Goal: Transaction & Acquisition: Purchase product/service

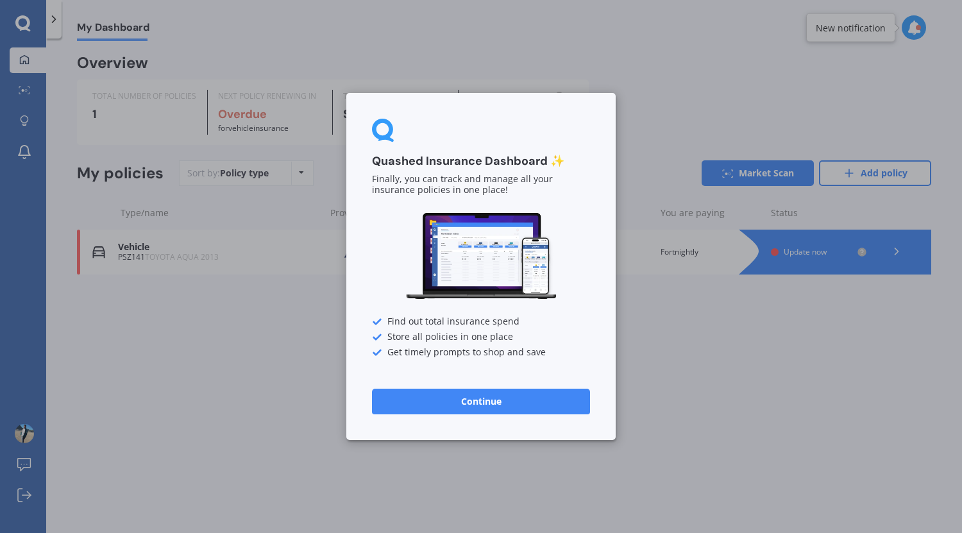
click at [499, 399] on button "Continue" at bounding box center [481, 402] width 218 height 26
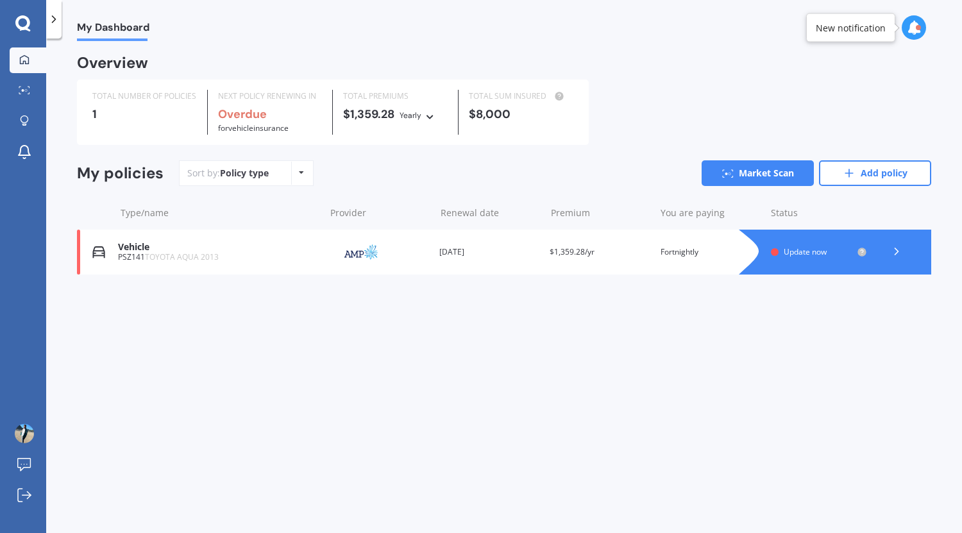
click at [818, 253] on span "Update now" at bounding box center [805, 251] width 43 height 11
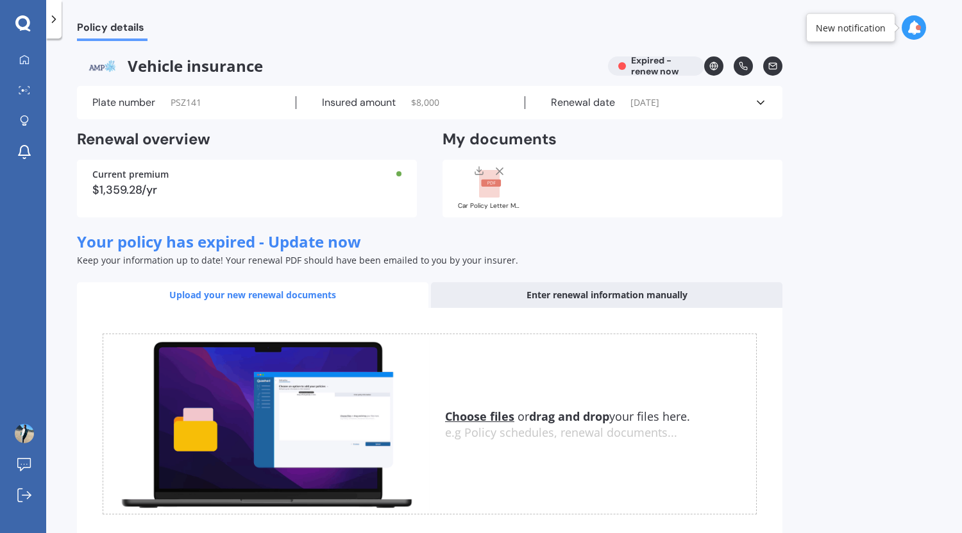
click at [644, 63] on div "Vehicle insurance Expired - renew now" at bounding box center [430, 65] width 706 height 19
click at [630, 67] on div "Vehicle insurance Expired - renew now" at bounding box center [430, 65] width 706 height 19
drag, startPoint x: 306, startPoint y: 102, endPoint x: 394, endPoint y: 114, distance: 88.7
click at [394, 114] on div "Plate number PSZ141 Insured amount $ 8,000 Renewal date [DATE] See more" at bounding box center [430, 102] width 706 height 33
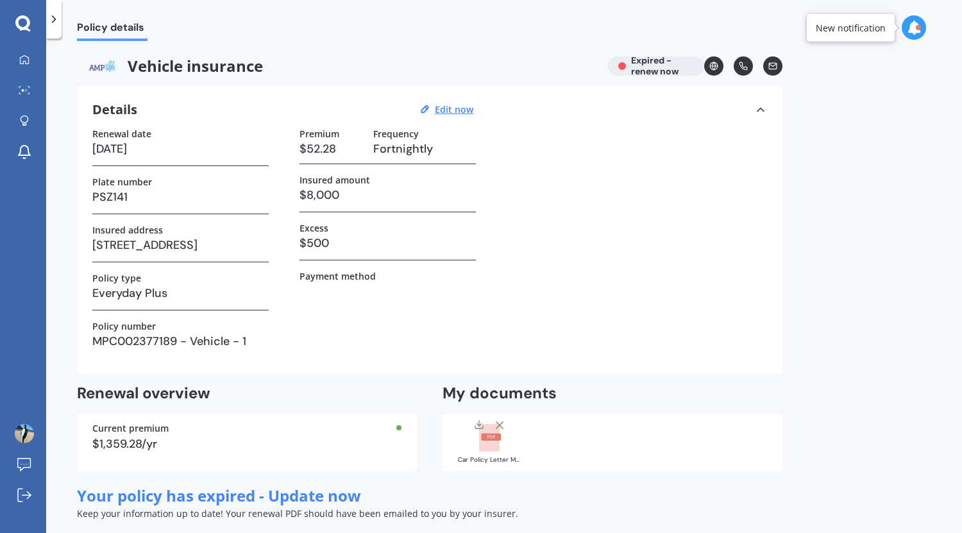
click at [394, 114] on div "Details Edit now" at bounding box center [284, 109] width 385 height 17
click at [159, 147] on h3 "[DATE]" at bounding box center [180, 148] width 176 height 19
click at [139, 151] on h3 "[DATE]" at bounding box center [180, 148] width 176 height 19
click at [153, 148] on h3 "[DATE]" at bounding box center [180, 148] width 176 height 19
click at [453, 105] on u "Edit now" at bounding box center [454, 109] width 38 height 12
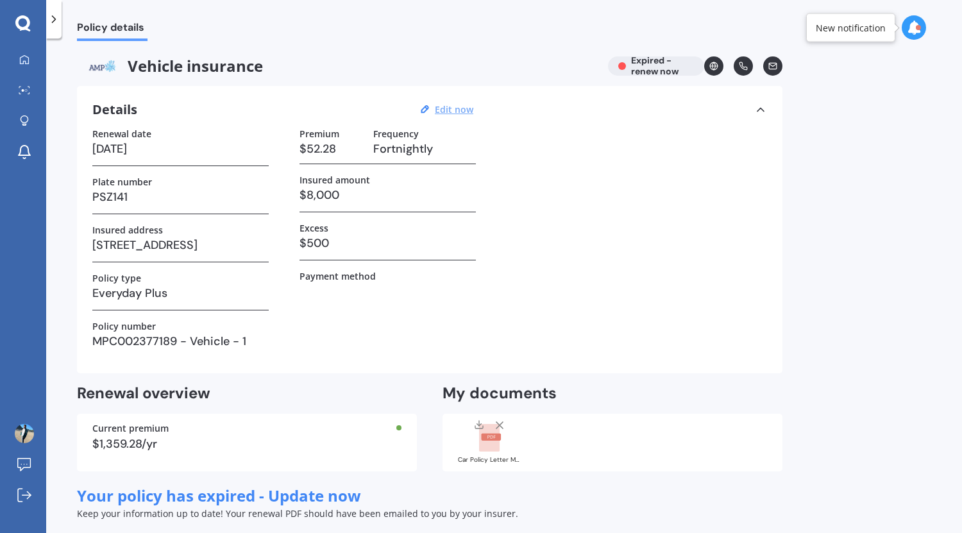
select select "06"
select select "01"
select select "2010"
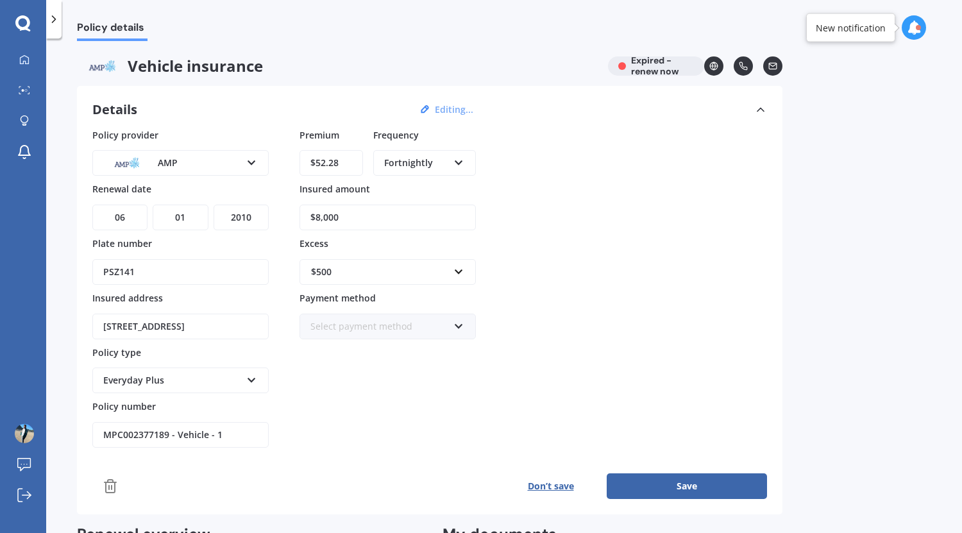
click at [128, 216] on select "DD 01 02 03 04 05 06 07 08 09 10 11 12 13 14 15 16 17 18 19 20 21 22 23 24 25 2…" at bounding box center [119, 218] width 55 height 26
select select "09"
click at [92, 205] on select "DD 01 02 03 04 05 06 07 08 09 10 11 12 13 14 15 16 17 18 19 20 21 22 23 24 25 2…" at bounding box center [119, 218] width 55 height 26
click at [192, 216] on select "MM 01 02 03 04 05 06 07 08 09 10 11 12" at bounding box center [180, 218] width 55 height 26
select select "07"
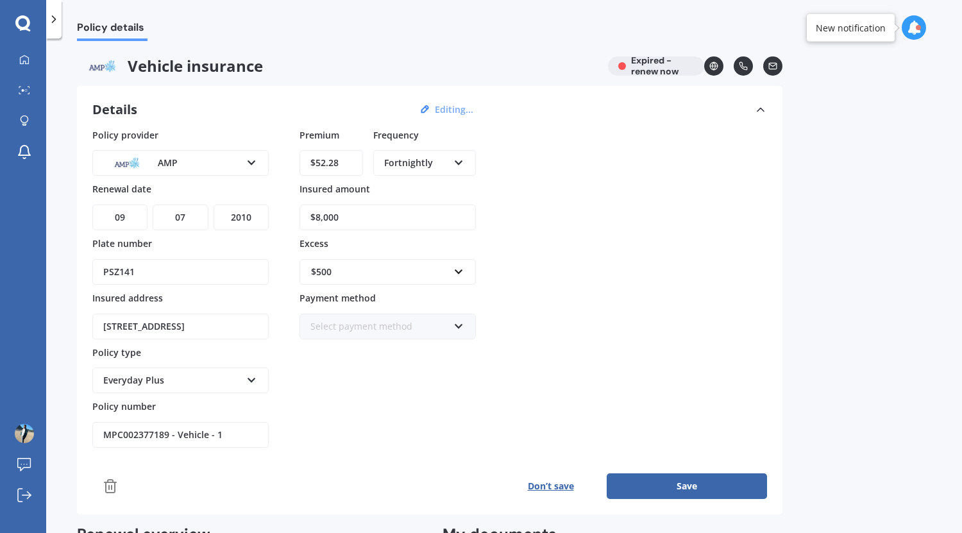
click at [153, 205] on select "MM 01 02 03 04 05 06 07 08 09 10 11 12" at bounding box center [180, 218] width 55 height 26
click at [251, 211] on select "YYYY 2027 2026 2025 2024 2023 2022 2021 2020 2019 2018 2017 2016 2015 2014 2013…" at bounding box center [241, 218] width 55 height 26
select select "2026"
click at [214, 205] on select "YYYY 2027 2026 2025 2024 2023 2022 2021 2020 2019 2018 2017 2016 2015 2014 2013…" at bounding box center [241, 218] width 55 height 26
click at [398, 278] on div "$500" at bounding box center [380, 272] width 138 height 14
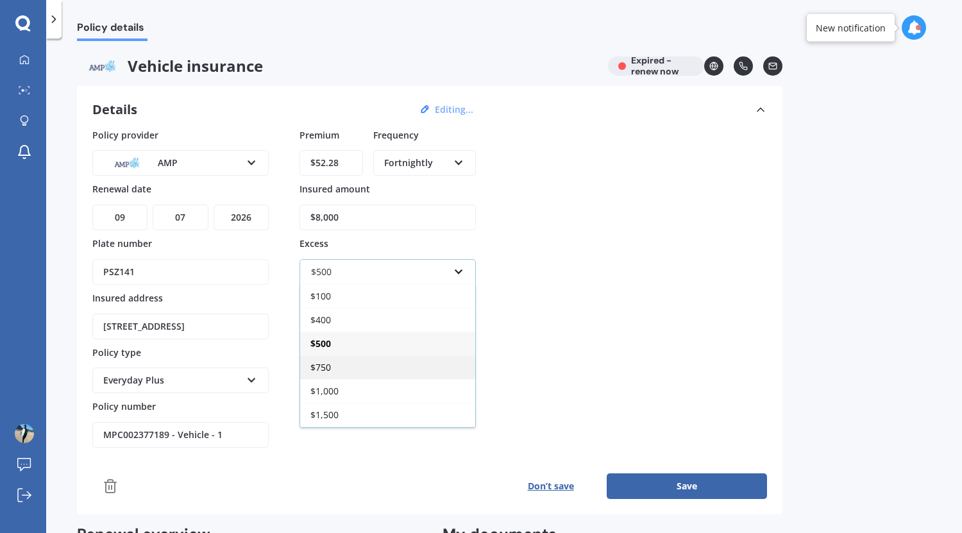
click at [371, 375] on div "$750" at bounding box center [387, 367] width 175 height 24
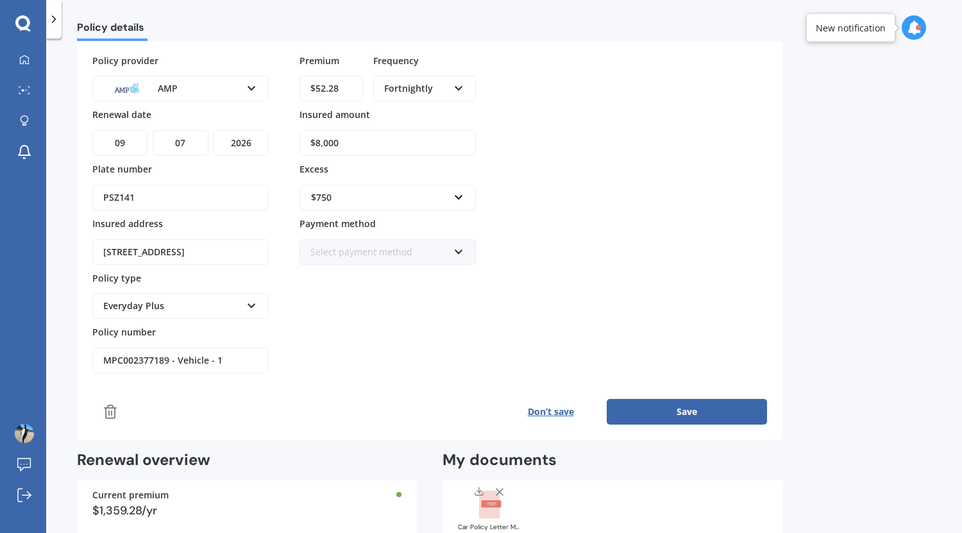
scroll to position [75, 0]
click at [382, 190] on div "$750" at bounding box center [380, 197] width 138 height 14
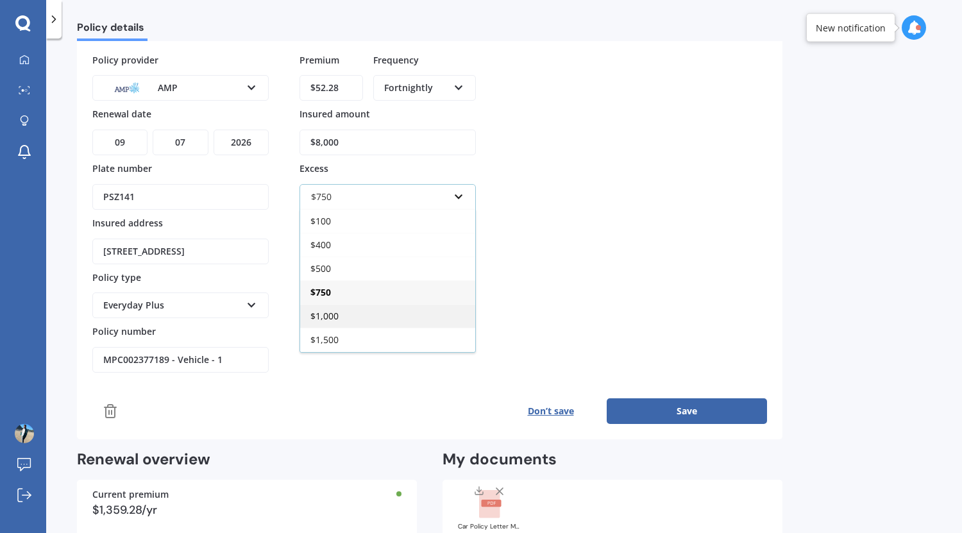
click at [375, 309] on div "$1,000" at bounding box center [387, 316] width 175 height 24
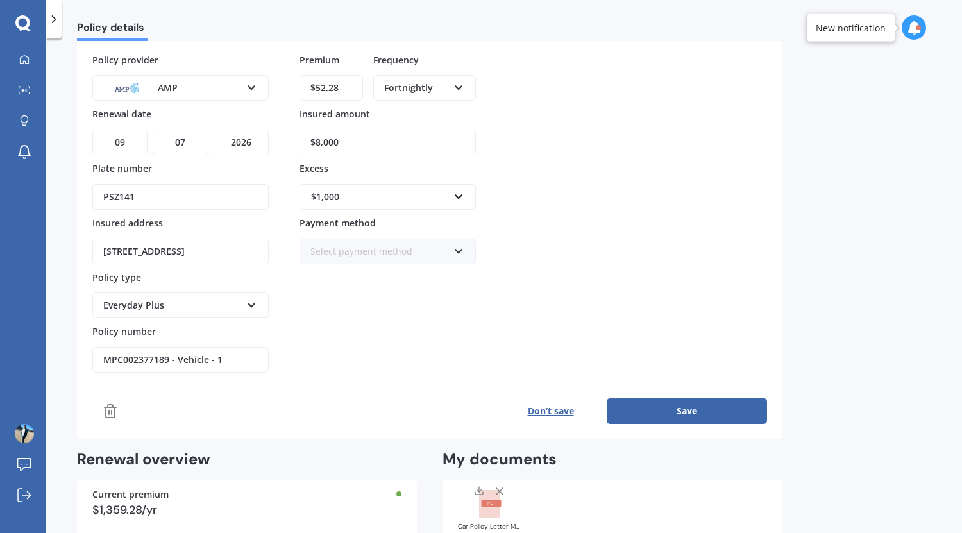
click at [620, 255] on div "Policy provider AMP AA AMI AMP ANZ ASB Aioi Nissay Dowa Ando Assurant Autosure …" at bounding box center [429, 213] width 675 height 320
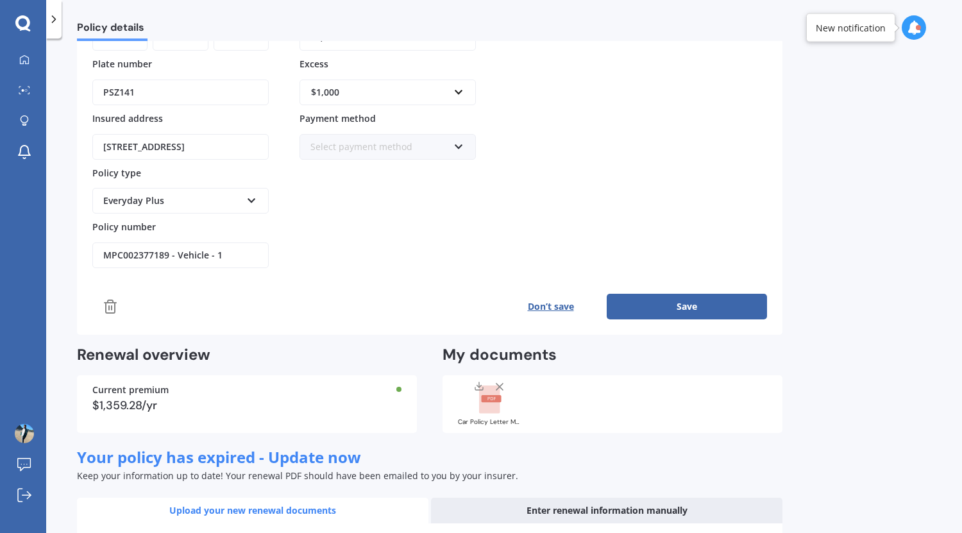
scroll to position [191, 0]
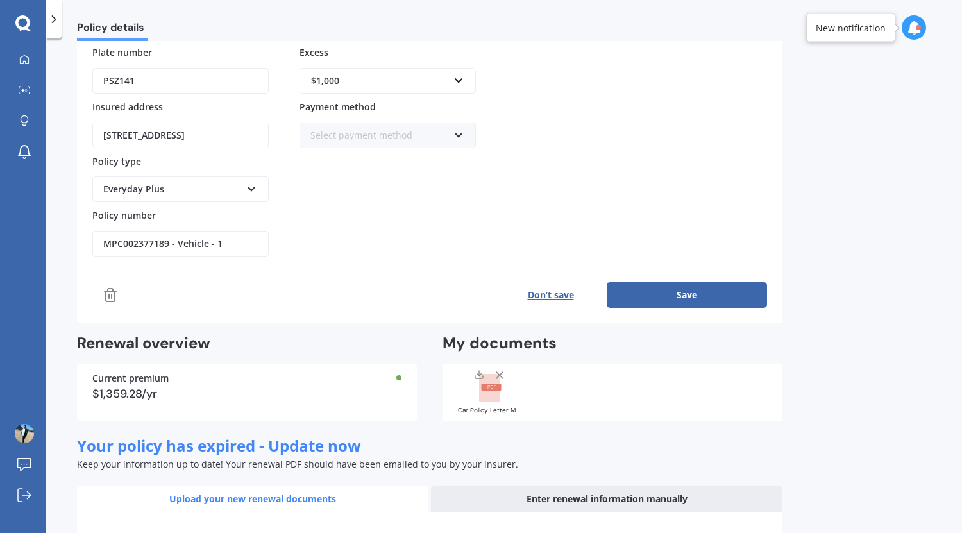
click at [683, 291] on button "Save" at bounding box center [687, 295] width 160 height 26
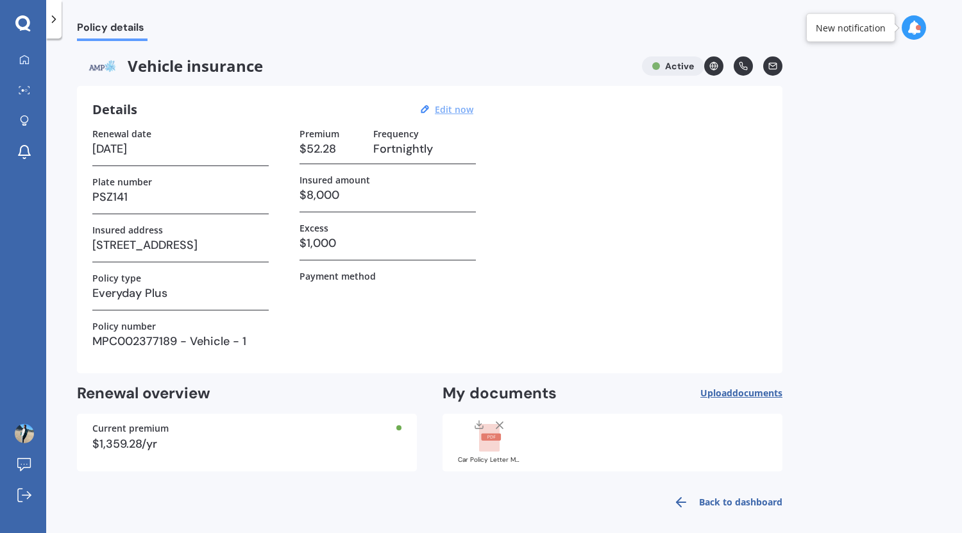
scroll to position [7, 0]
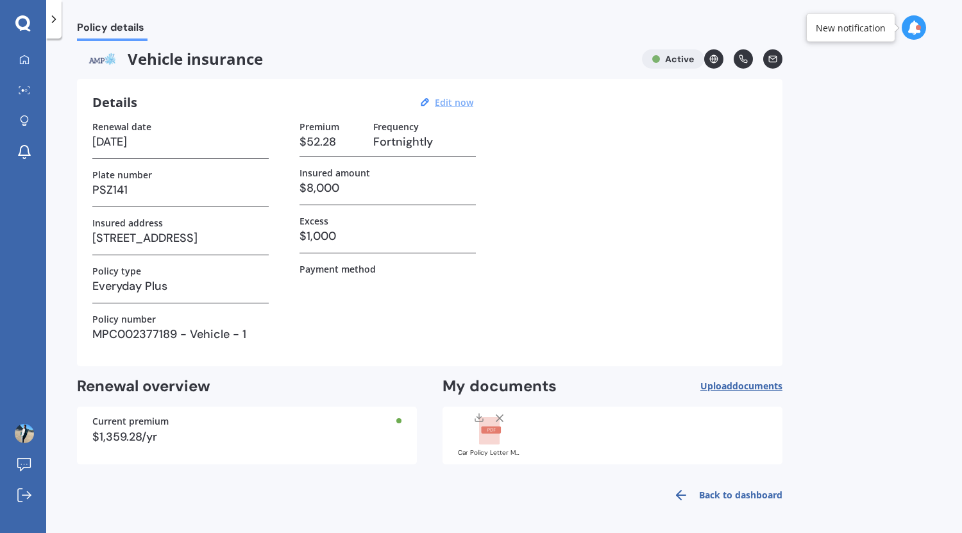
click at [720, 488] on link "Back to dashboard" at bounding box center [724, 495] width 117 height 31
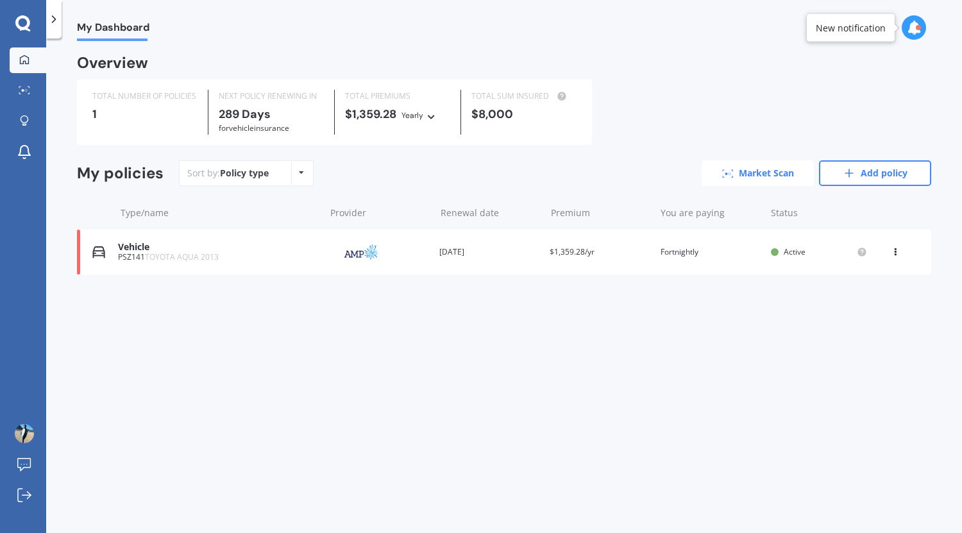
click at [779, 169] on link "Market Scan" at bounding box center [758, 173] width 112 height 26
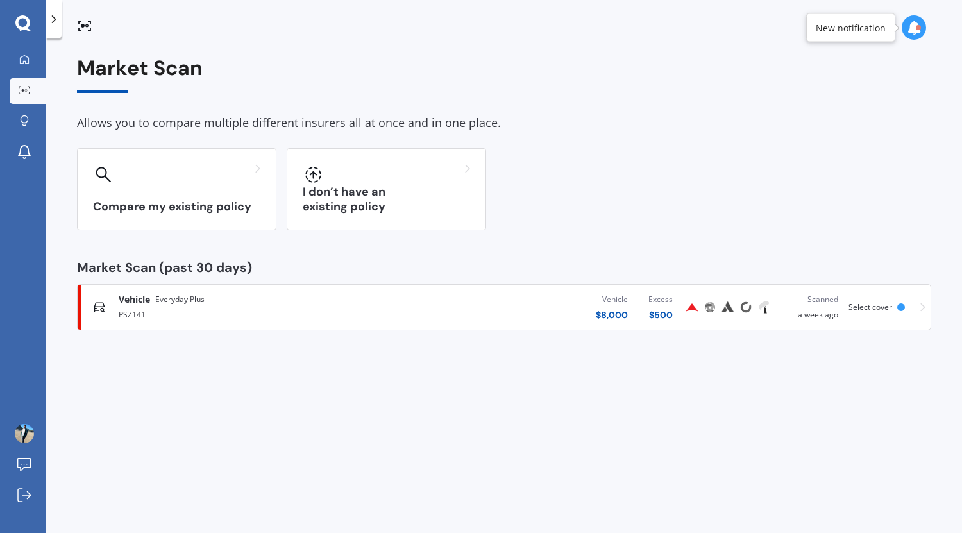
click at [856, 316] on div "Vehicle Everyday Plus PSZ141 Vehicle $ 8,000 Excess $ 500 Scanned a week ago Se…" at bounding box center [504, 307] width 843 height 38
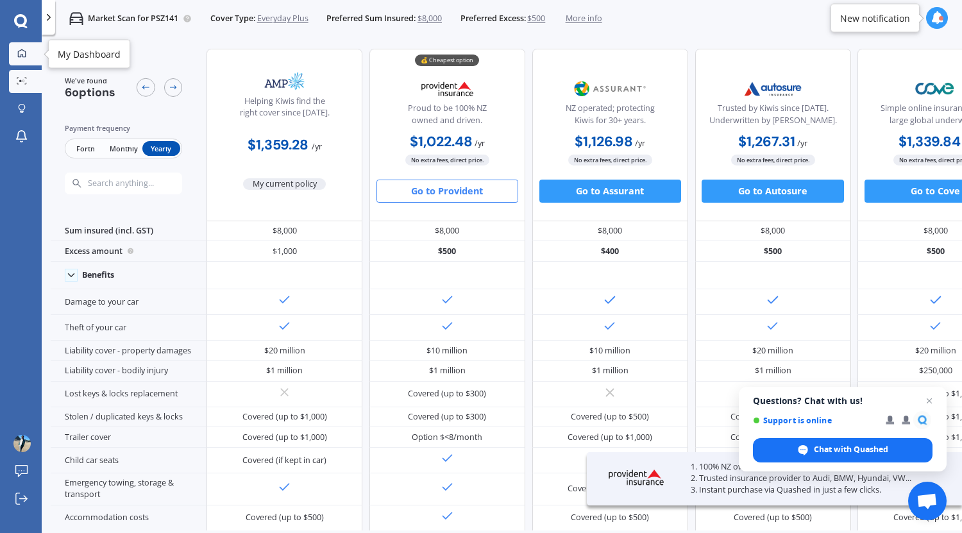
click at [15, 59] on link "My Dashboard" at bounding box center [25, 53] width 33 height 23
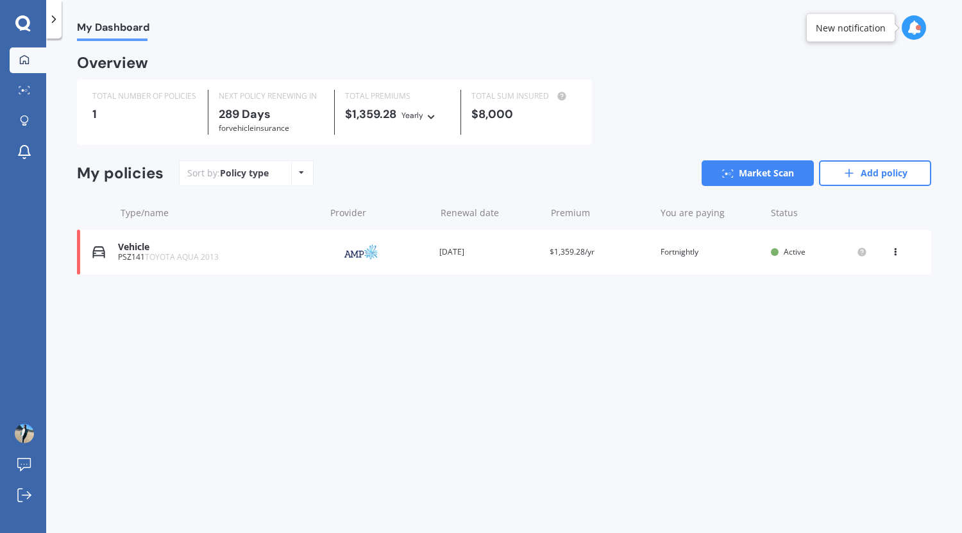
click at [263, 255] on div "PSZ141 TOYOTA AQUA 2013" at bounding box center [218, 257] width 201 height 9
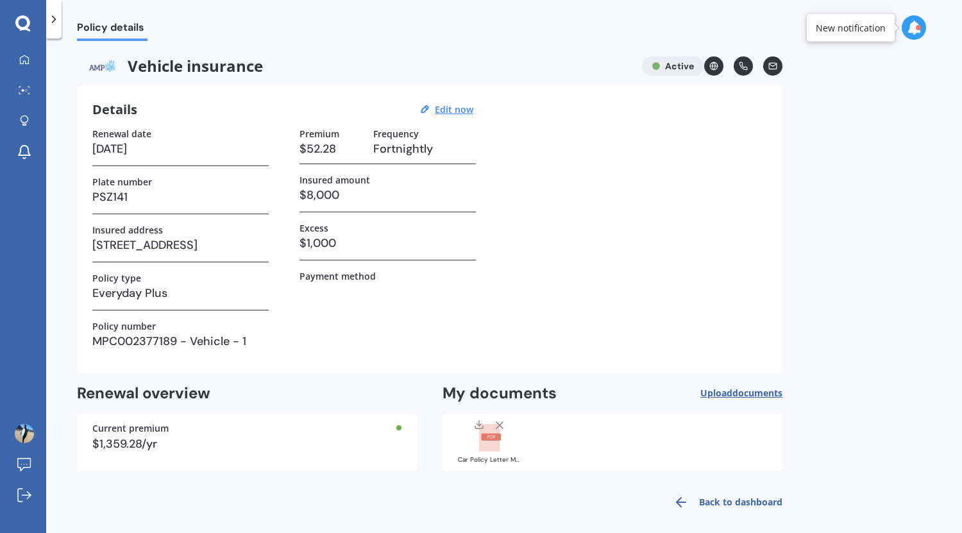
scroll to position [7, 0]
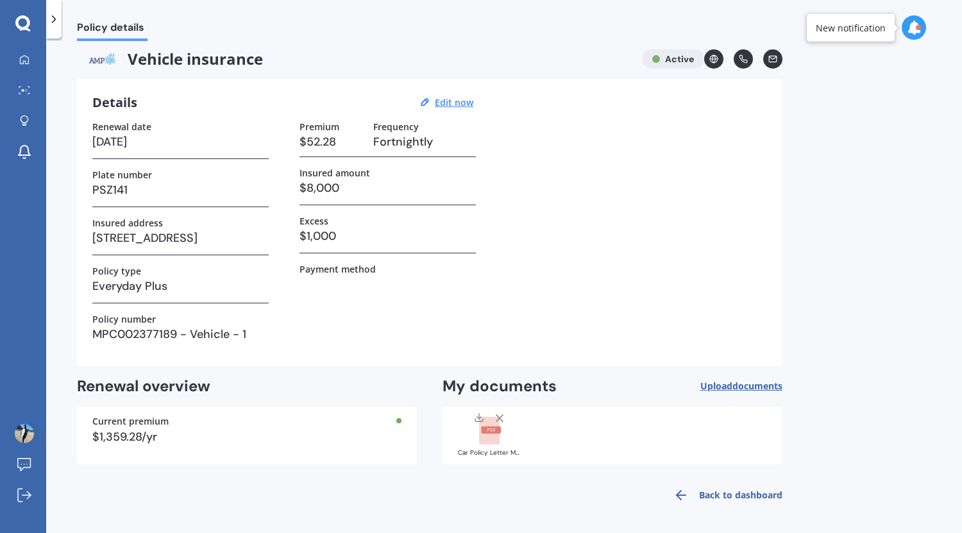
click at [758, 496] on link "Back to dashboard" at bounding box center [724, 495] width 117 height 31
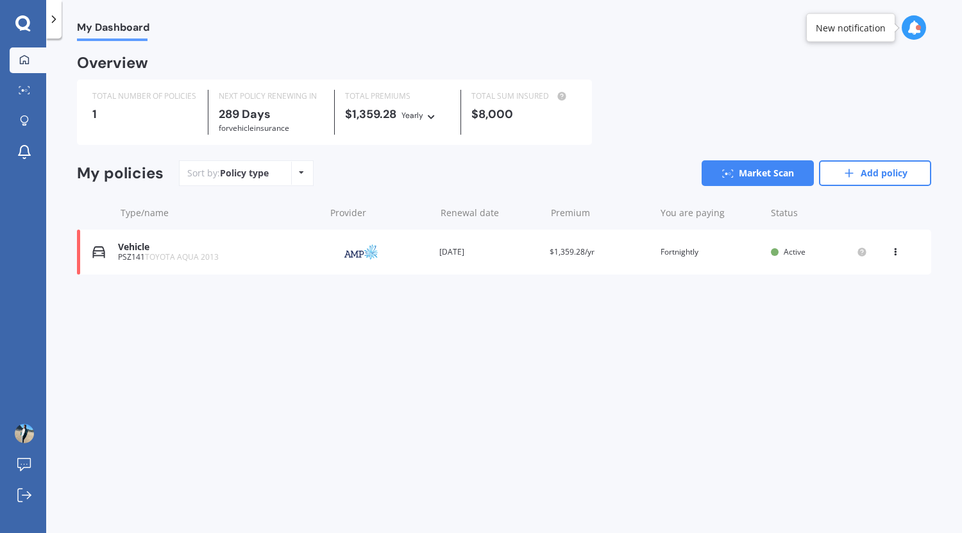
click at [432, 115] on icon at bounding box center [431, 115] width 9 height 8
click at [453, 230] on span "Fortnightly" at bounding box center [435, 229] width 44 height 12
click at [894, 252] on icon at bounding box center [895, 250] width 9 height 8
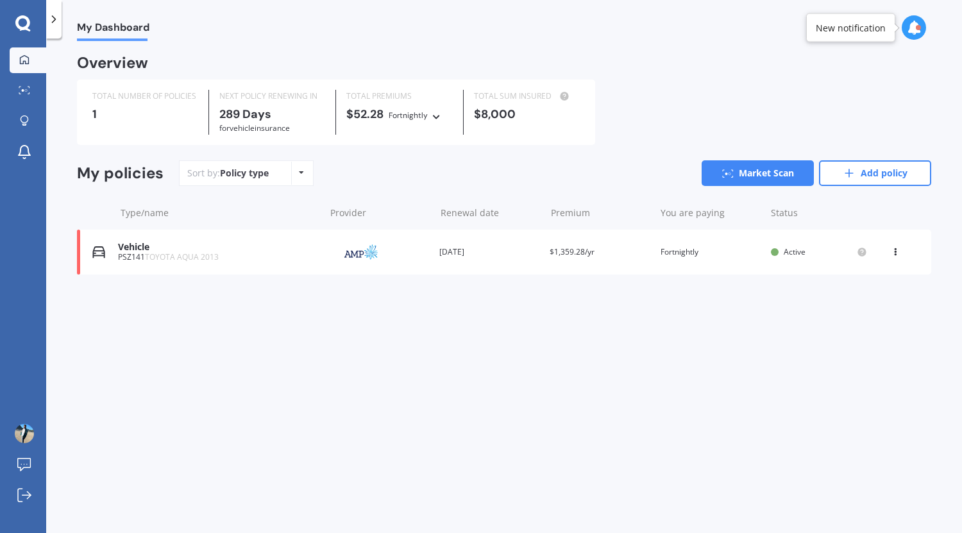
click at [838, 418] on div "My Dashboard Overview TOTAL NUMBER OF POLICIES 1 NEXT POLICY RENEWING [DATE] fo…" at bounding box center [504, 288] width 916 height 495
click at [773, 174] on link "Market Scan" at bounding box center [758, 173] width 112 height 26
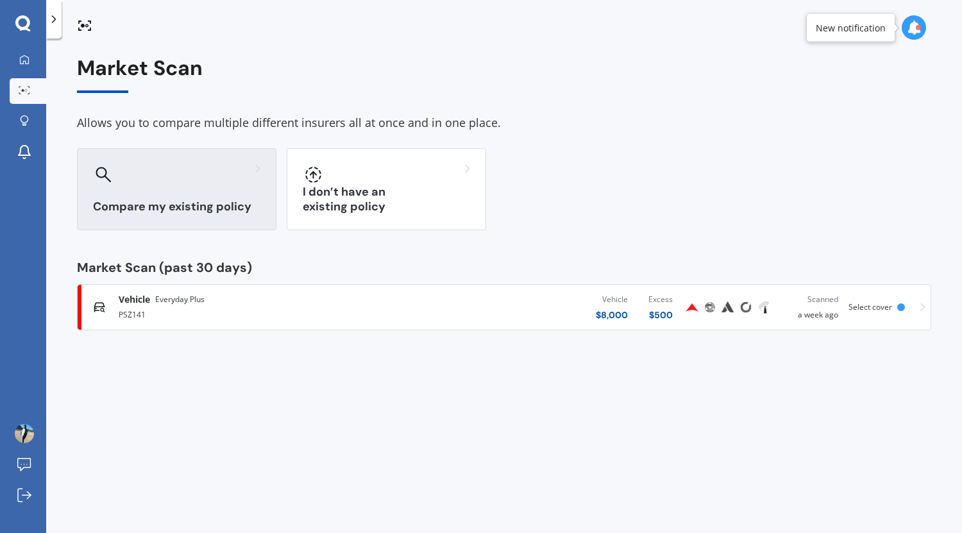
click at [259, 204] on h3 "Compare my existing policy" at bounding box center [176, 207] width 167 height 15
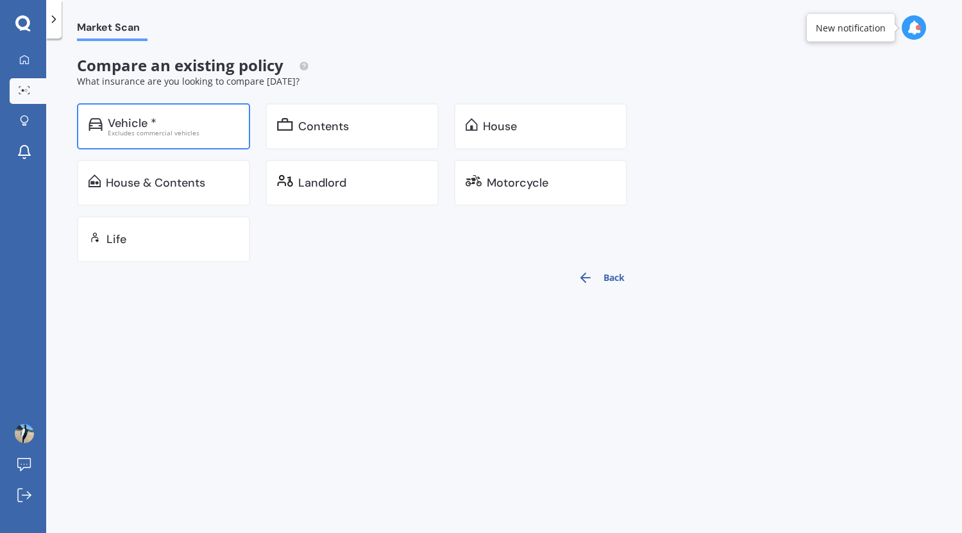
click at [200, 130] on div "Excludes commercial vehicles" at bounding box center [173, 133] width 131 height 6
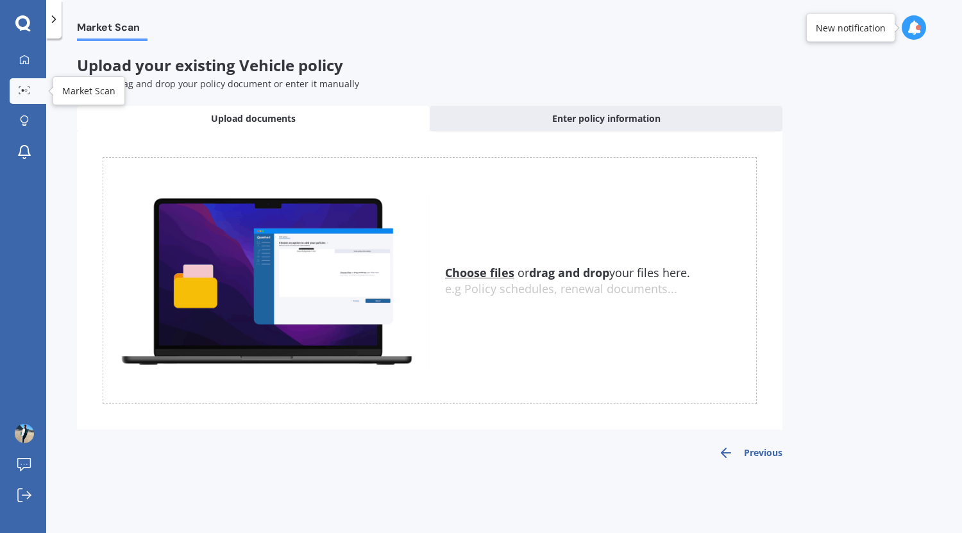
click at [30, 87] on div at bounding box center [24, 91] width 19 height 10
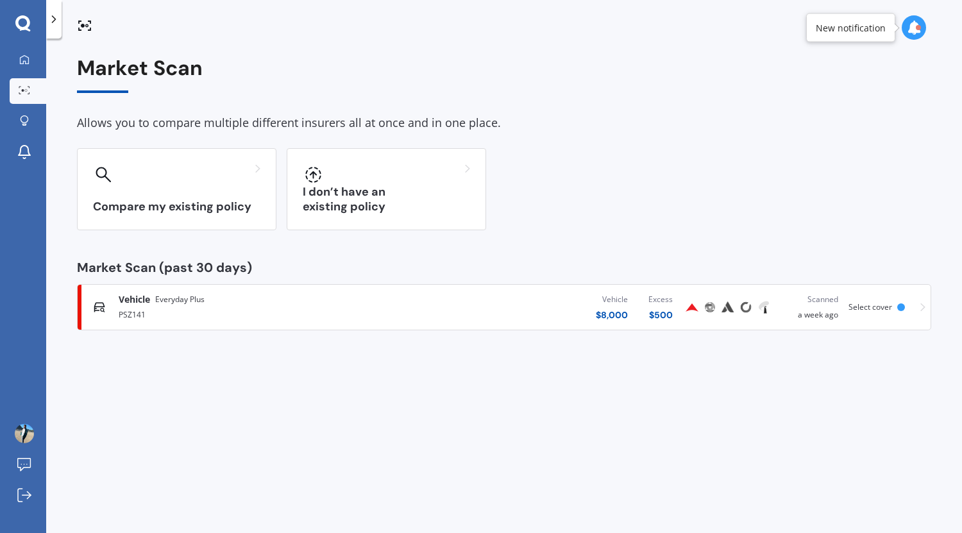
click at [897, 313] on div "Vehicle Everyday Plus PSZ141 Vehicle $ 8,000 Excess $ 500 Scanned a week ago Se…" at bounding box center [504, 307] width 843 height 38
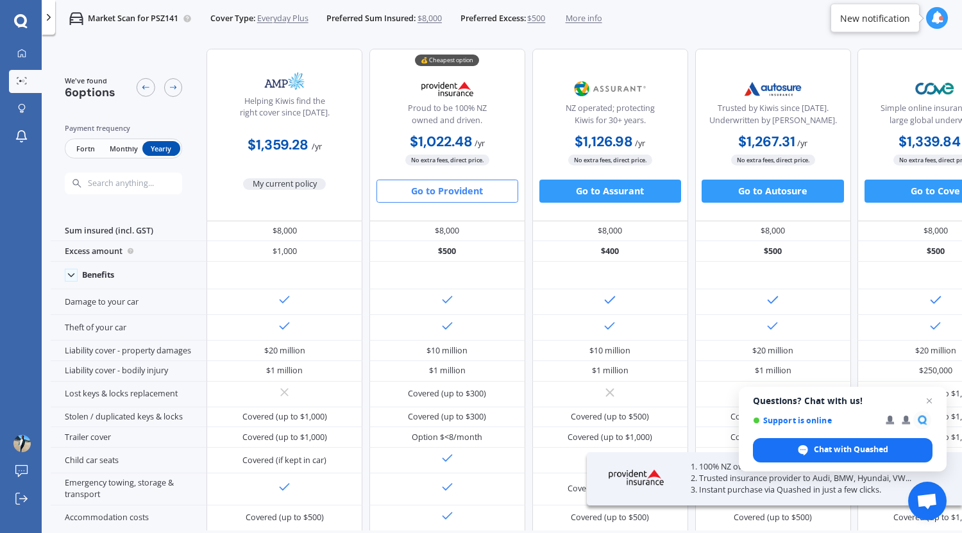
click at [544, 21] on span "$500" at bounding box center [536, 19] width 18 height 12
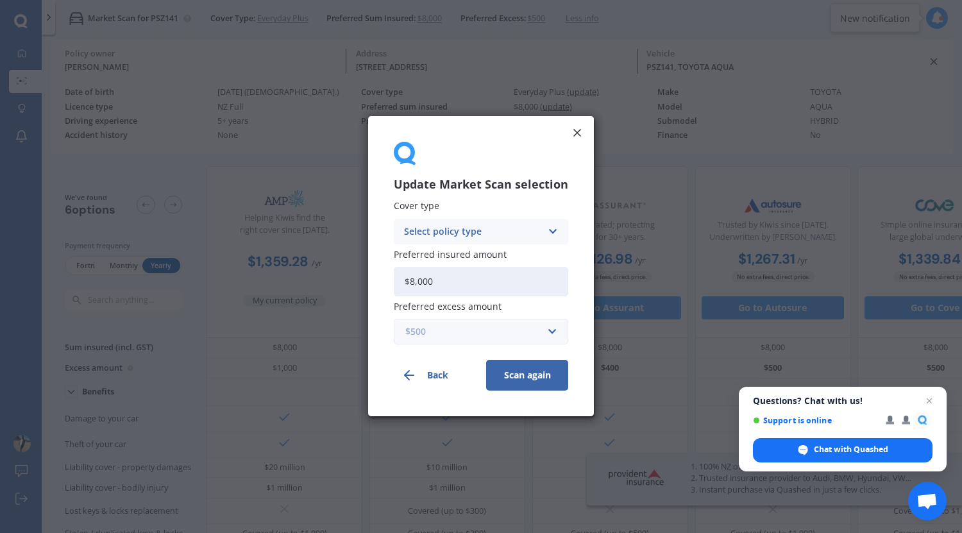
click at [543, 335] on input "text" at bounding box center [476, 332] width 163 height 24
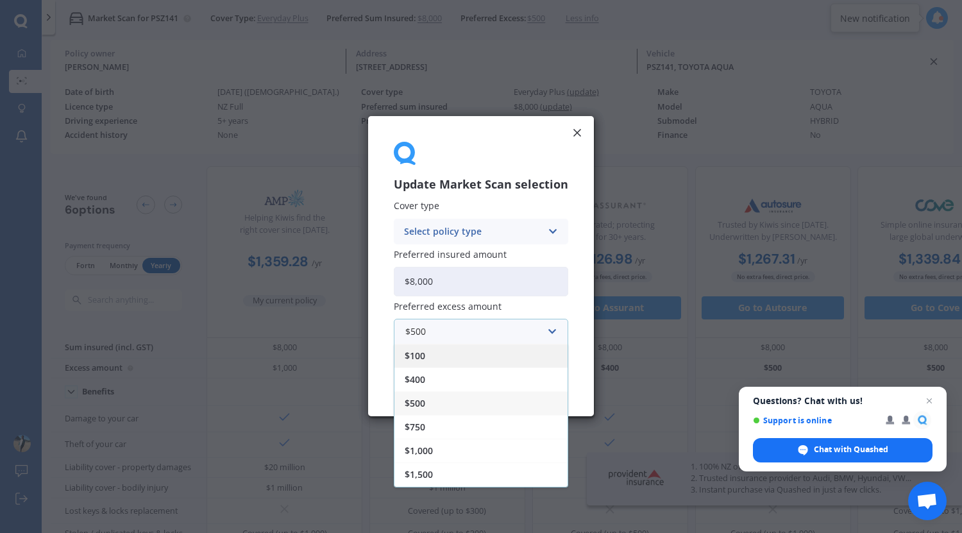
click at [439, 356] on div "$100" at bounding box center [481, 357] width 173 height 24
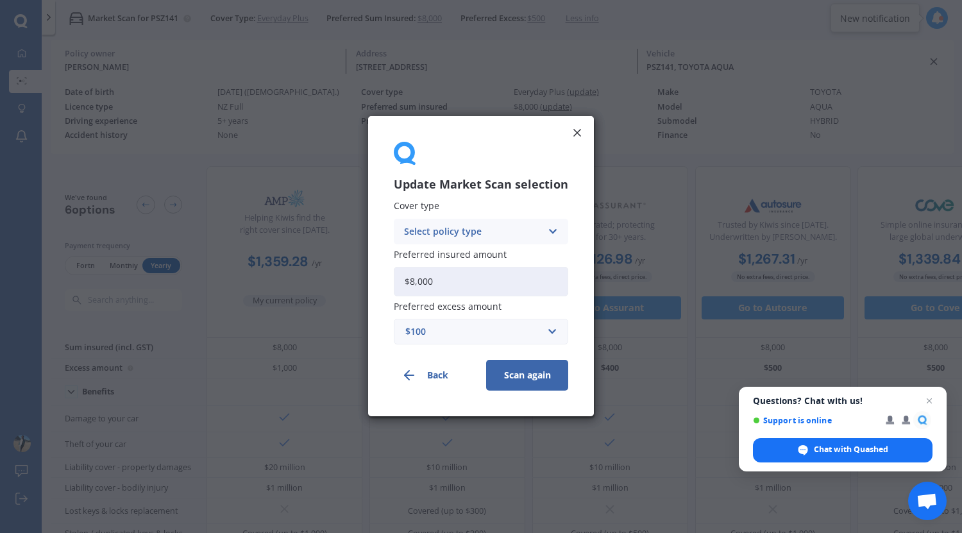
click at [522, 371] on button "Scan again" at bounding box center [527, 376] width 82 height 31
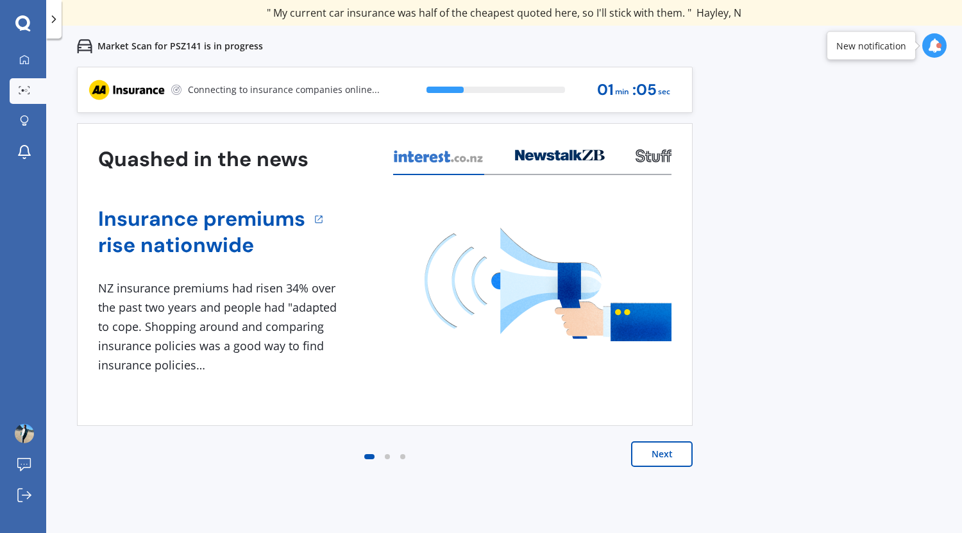
click at [930, 47] on icon at bounding box center [935, 45] width 14 height 14
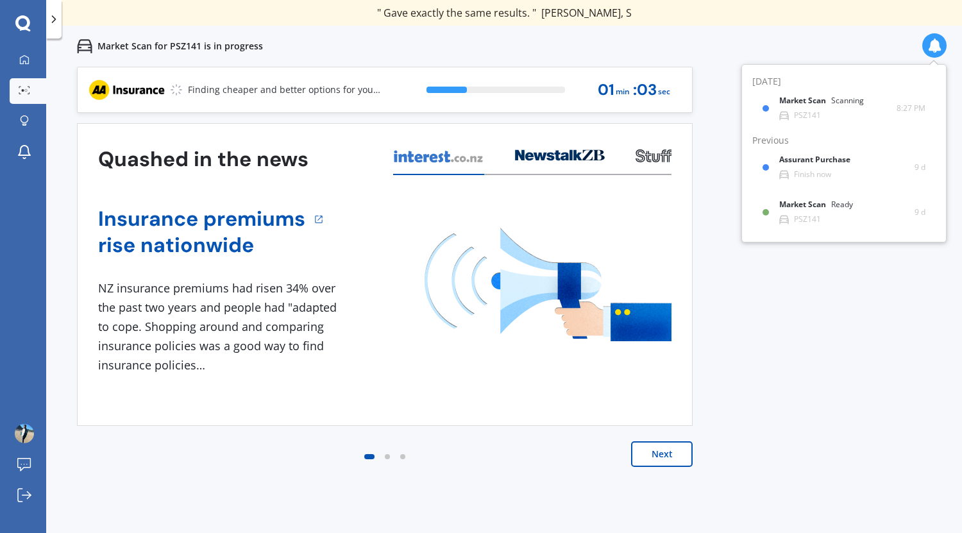
click at [930, 47] on icon at bounding box center [935, 45] width 14 height 14
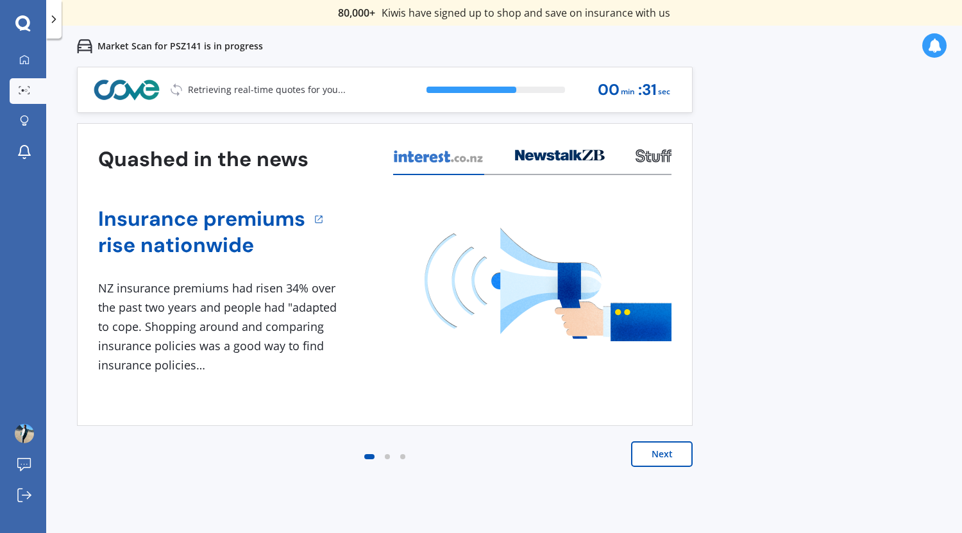
click at [675, 450] on button "Next" at bounding box center [662, 454] width 62 height 26
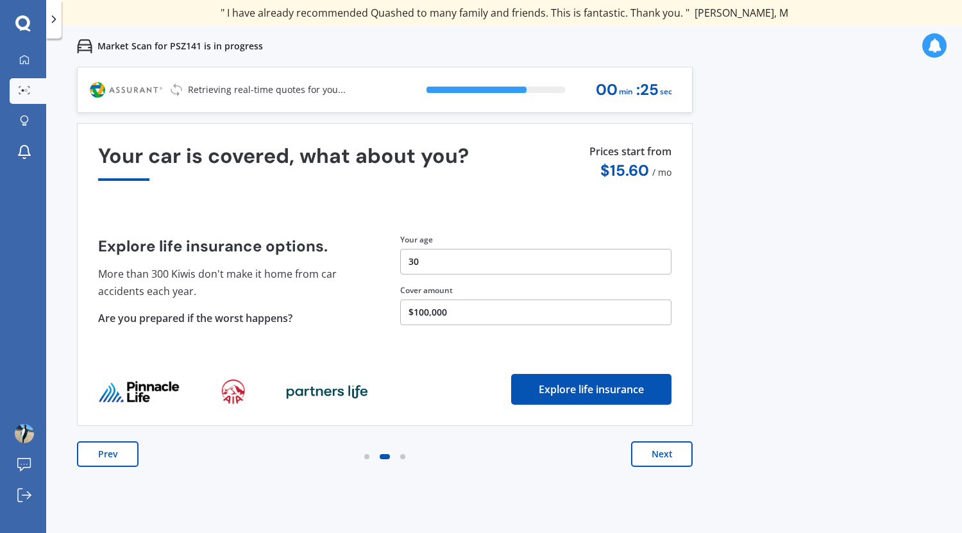
click at [675, 450] on button "Next" at bounding box center [662, 454] width 62 height 26
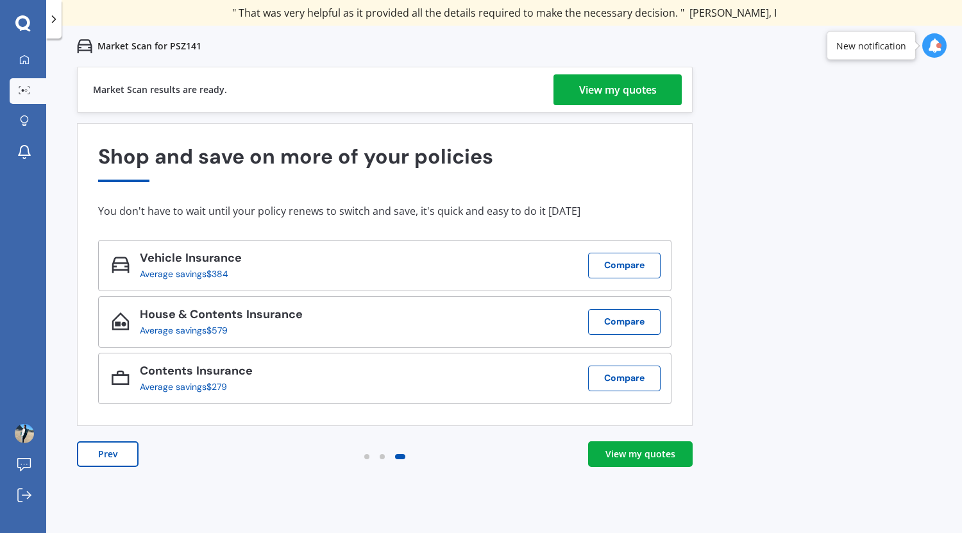
click at [648, 88] on div "View my quotes" at bounding box center [618, 89] width 78 height 31
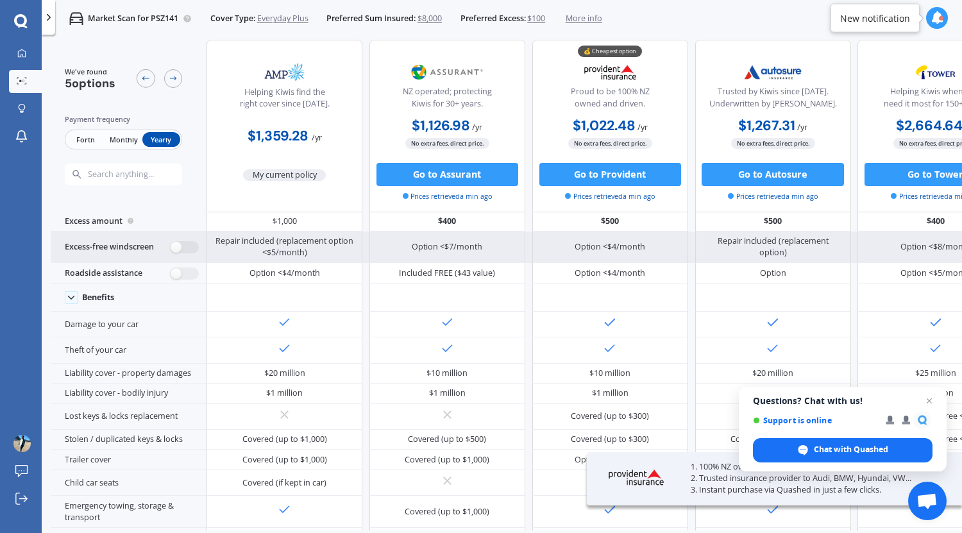
scroll to position [30, 0]
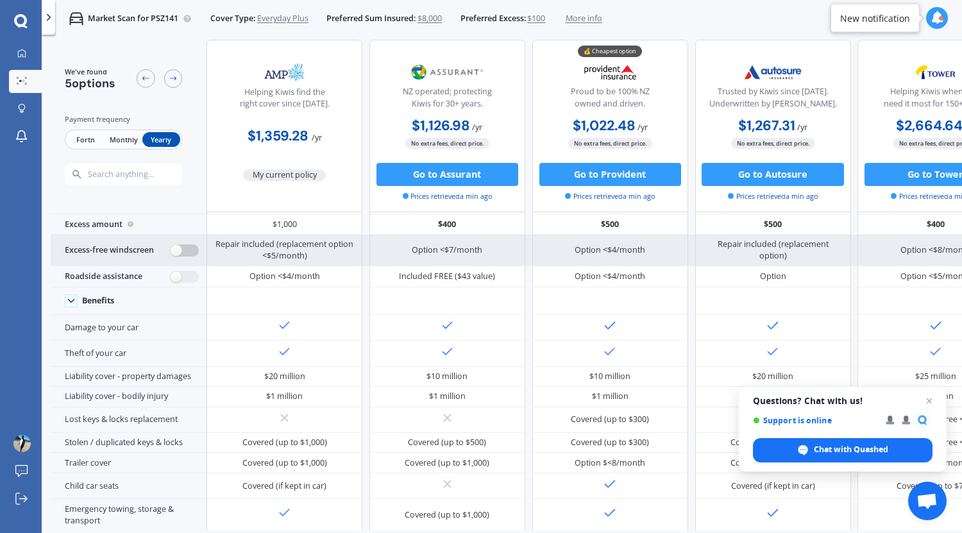
click at [182, 255] on label at bounding box center [185, 250] width 28 height 12
radio input "true"
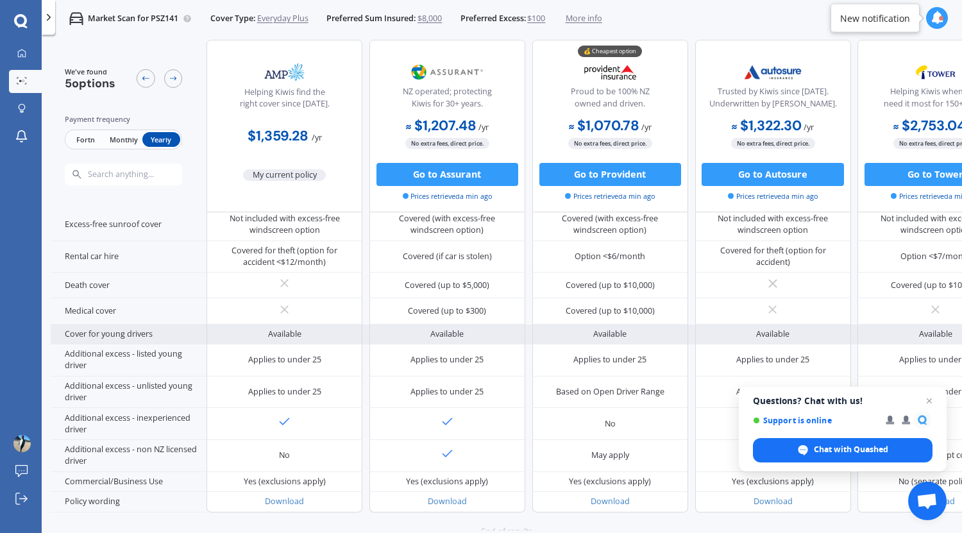
scroll to position [562, 0]
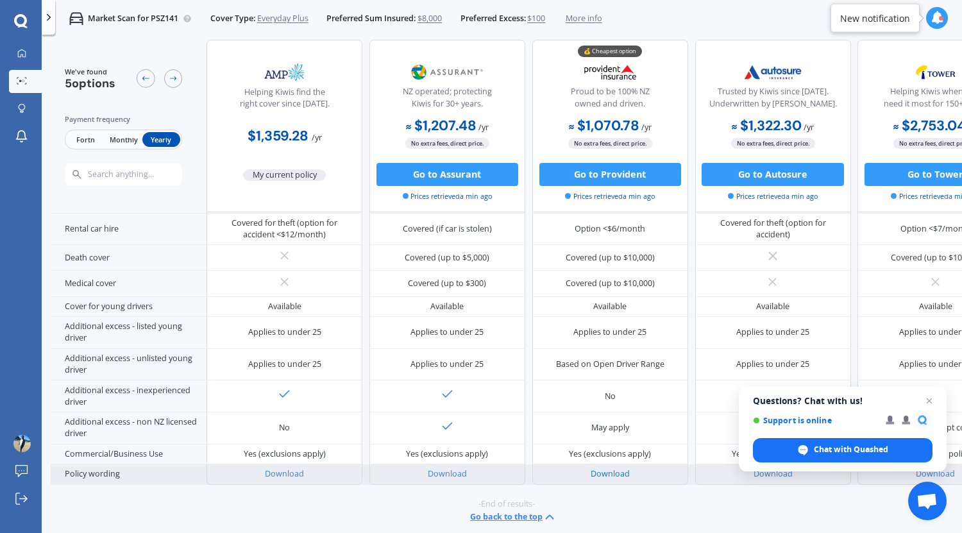
click at [605, 468] on link "Download" at bounding box center [610, 473] width 39 height 11
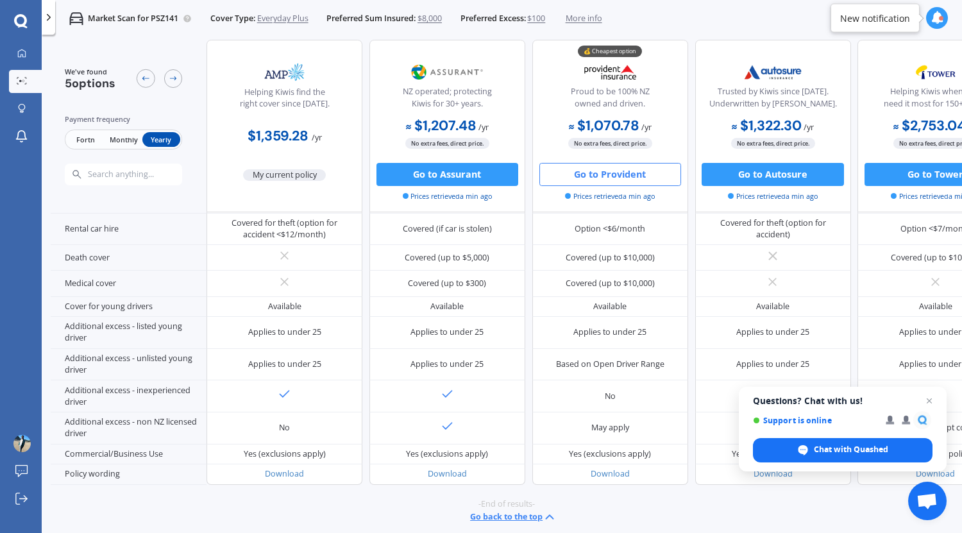
click at [604, 180] on button "Go to Provident" at bounding box center [611, 174] width 142 height 23
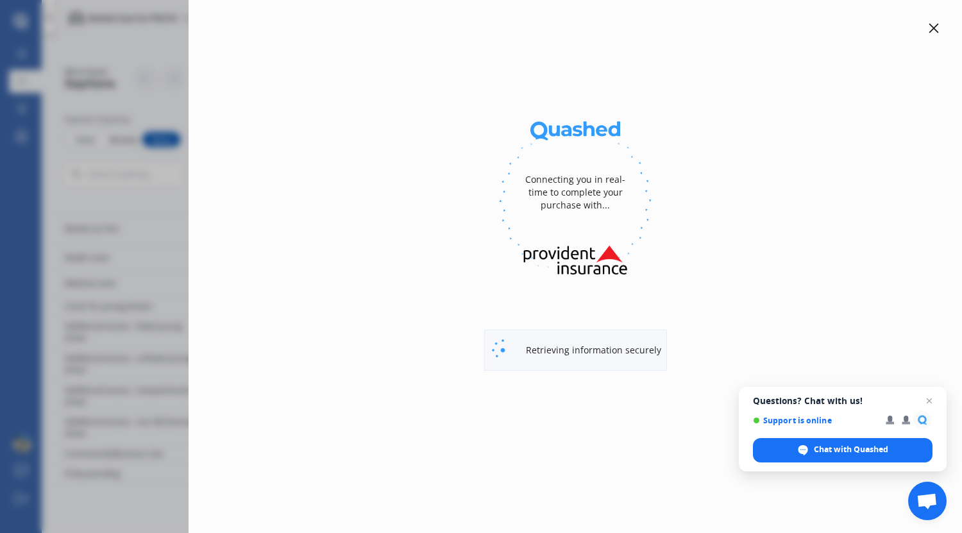
select select "full"
select select "[STREET_ADDRESS]"
select select "TOYOTA"
select select "AQUA"
select select "NO"
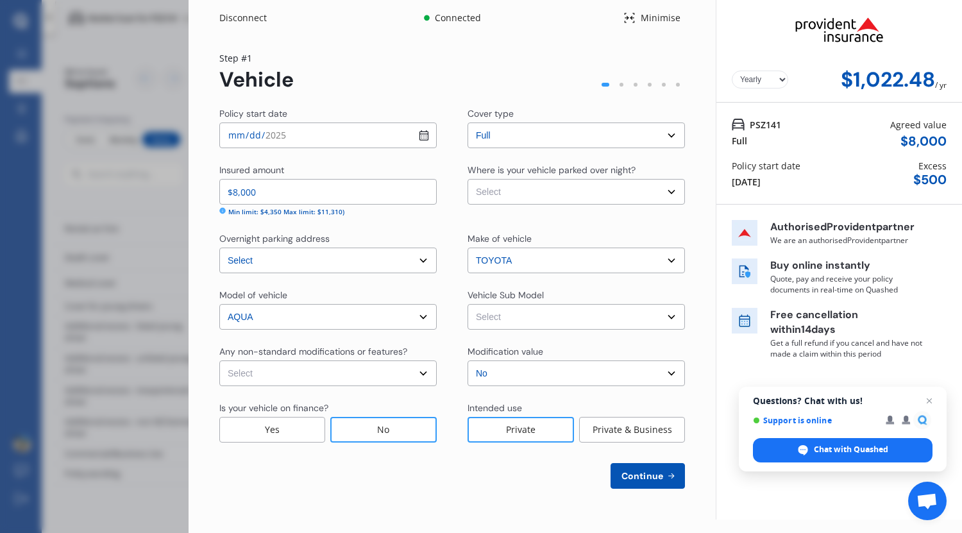
click at [507, 135] on select "Select cover type Full" at bounding box center [576, 136] width 217 height 26
click at [526, 200] on select "Select Garage (fully enclosed) Off Street Parking Other" at bounding box center [576, 192] width 217 height 26
select select "GARAGE"
click at [468, 179] on select "Select Garage (fully enclosed) Off Street Parking Other" at bounding box center [576, 192] width 217 height 26
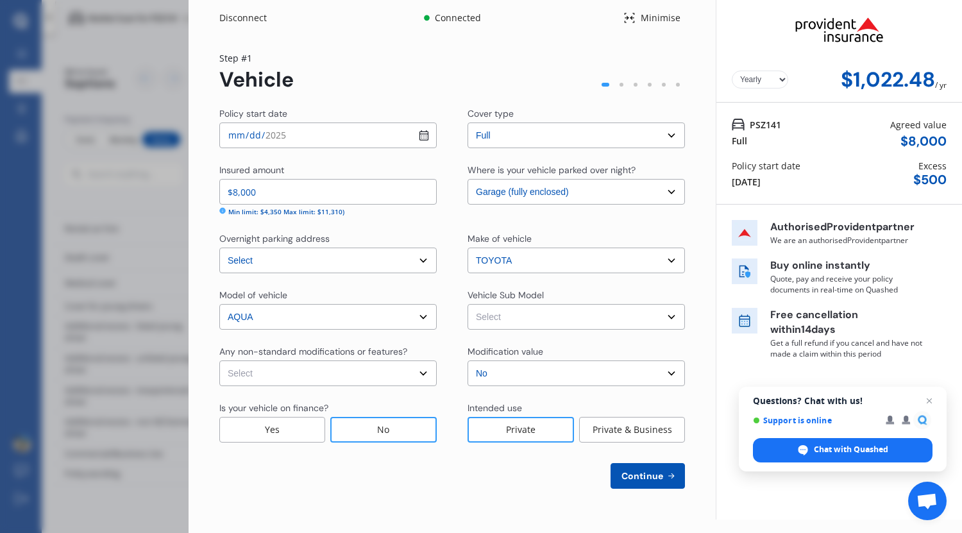
click at [495, 327] on select "Select Aqua NHP10 L Hatchback 5dr CVT 1sp 1.5i/45kW Hybrid [IMP] Aqua NHP10 G H…" at bounding box center [576, 317] width 217 height 26
select select "NZVTOYO2013AEBK"
click at [468, 304] on select "Select Aqua NHP10 L Hatchback 5dr CVT 1sp 1.5i/45kW Hybrid [IMP] Aqua NHP10 G H…" at bounding box center [576, 317] width 217 height 26
click at [429, 375] on select "Select None [MEDICAL_DATA] System(NOS) Roll Cage Full Racing Harness" at bounding box center [327, 374] width 217 height 26
select select "none"
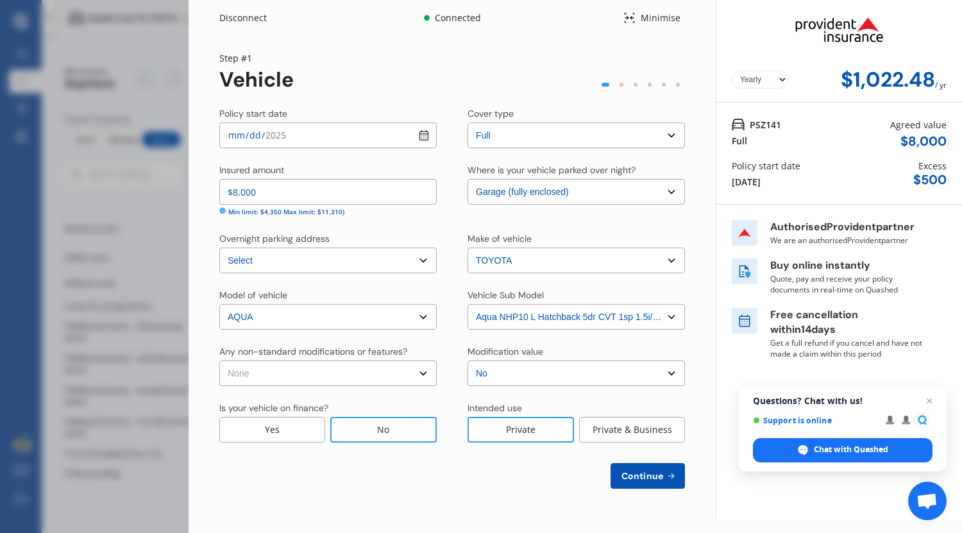
click at [219, 361] on select "Select None [MEDICAL_DATA] System(NOS) Roll Cage Full Racing Harness" at bounding box center [327, 374] width 217 height 26
click at [635, 471] on span "Continue" at bounding box center [642, 476] width 47 height 10
select select "02"
select select "1995"
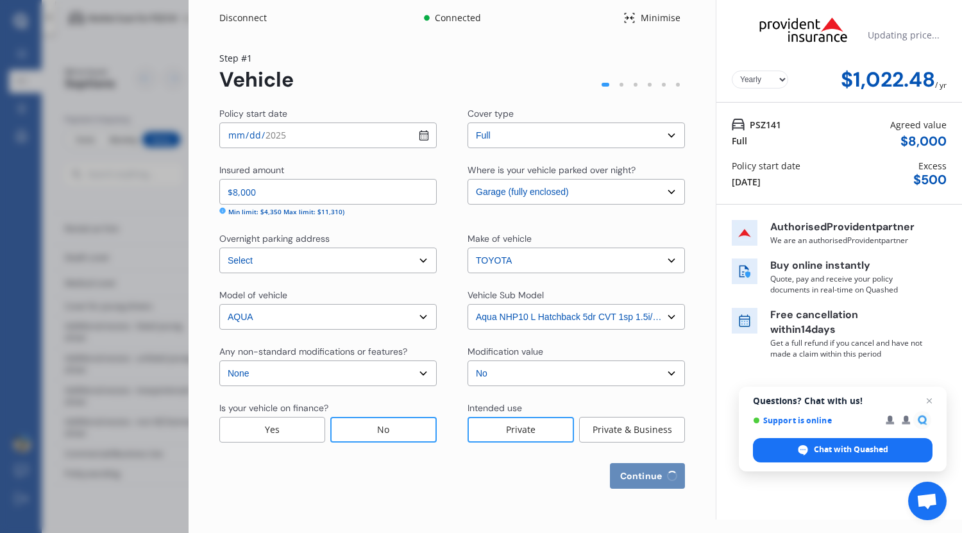
select select "NZ_FULL"
select select "0"
select select "25"
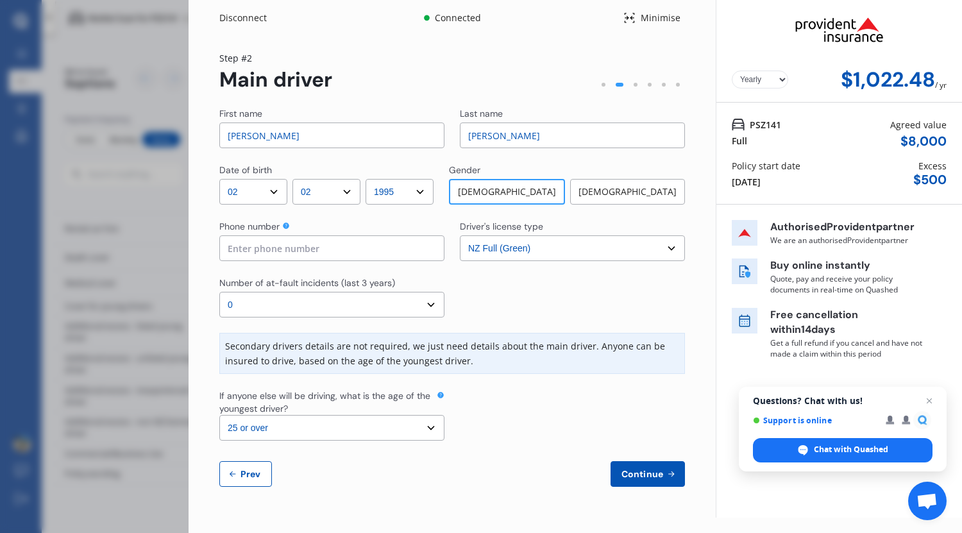
click at [386, 249] on input at bounding box center [331, 248] width 225 height 26
type input "0223958954"
click at [412, 314] on select "Select number of at-fault incidents (last 3 years) 0 1 2 3 4 5 or more" at bounding box center [331, 305] width 225 height 26
click at [219, 292] on select "Select number of at-fault incidents (last 3 years) 0 1 2 3 4 5 or more" at bounding box center [331, 305] width 225 height 26
click at [658, 482] on button "Continue" at bounding box center [648, 474] width 74 height 26
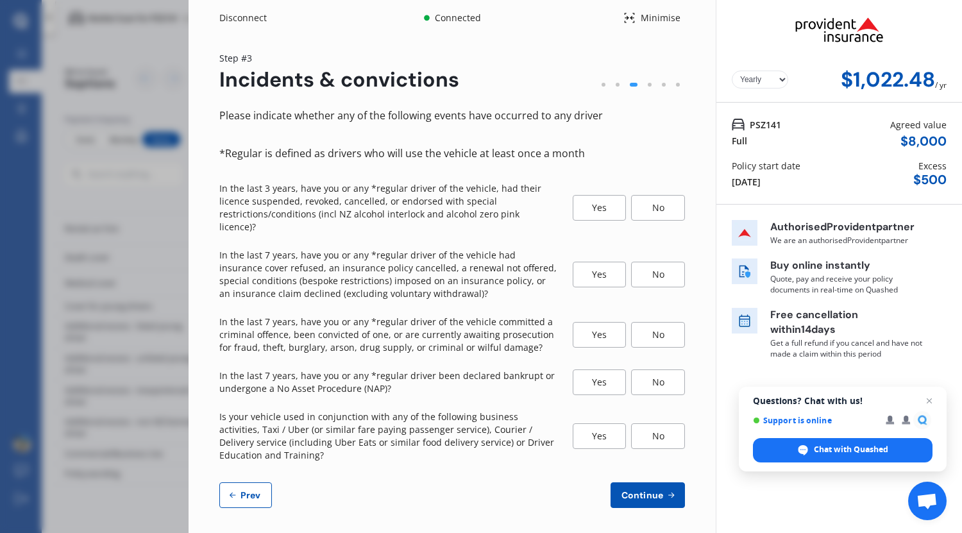
click at [649, 206] on div "No" at bounding box center [658, 208] width 54 height 26
click at [679, 268] on div "No" at bounding box center [658, 275] width 54 height 26
click at [681, 322] on div "No" at bounding box center [658, 335] width 54 height 26
click at [664, 372] on div "No" at bounding box center [658, 383] width 54 height 26
click at [665, 427] on div "No" at bounding box center [658, 436] width 54 height 26
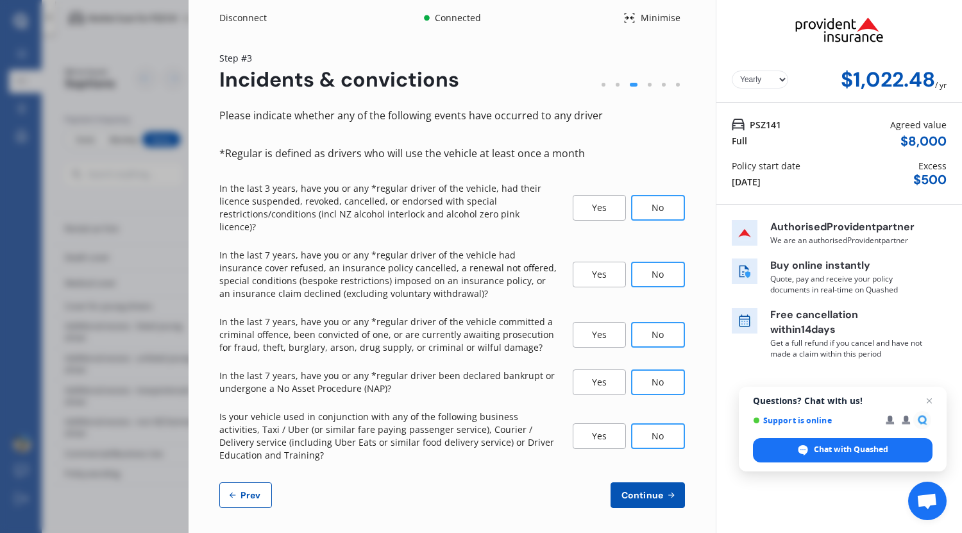
click at [679, 488] on button "Continue" at bounding box center [648, 495] width 74 height 26
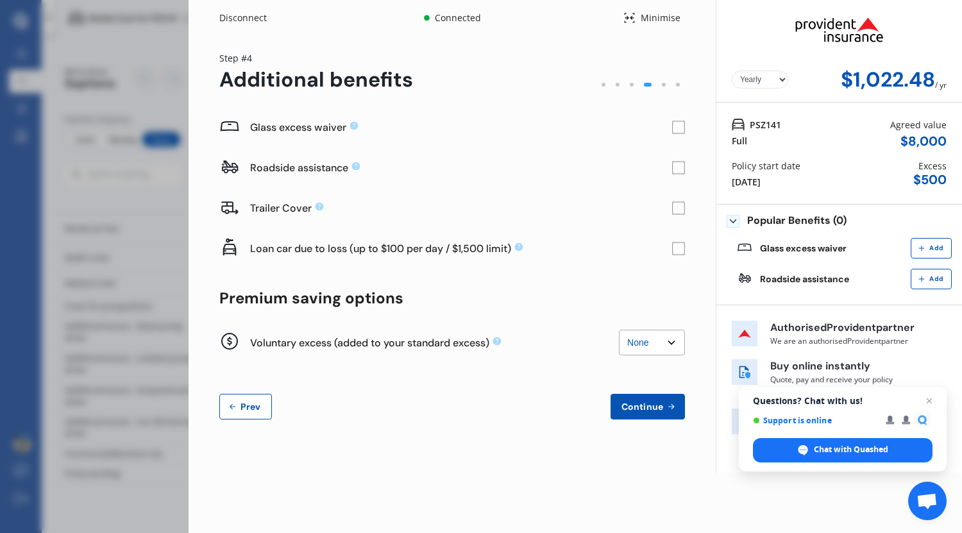
click at [681, 130] on rect at bounding box center [678, 127] width 13 height 13
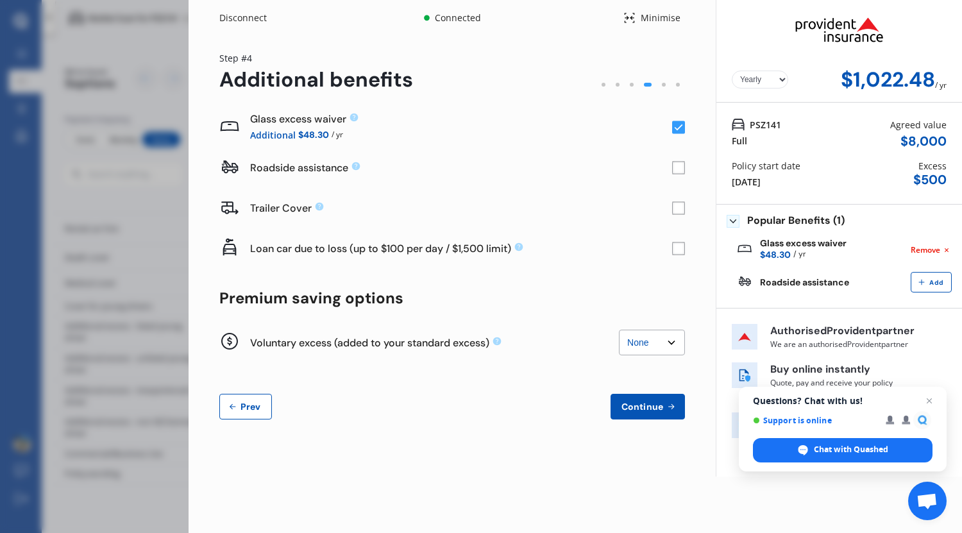
click at [677, 251] on rect at bounding box center [678, 249] width 13 height 13
click at [669, 334] on select "None $200 $450 $700 $950 $1,200 $1,700" at bounding box center [652, 343] width 66 height 26
click at [663, 398] on button "Continue" at bounding box center [648, 407] width 74 height 26
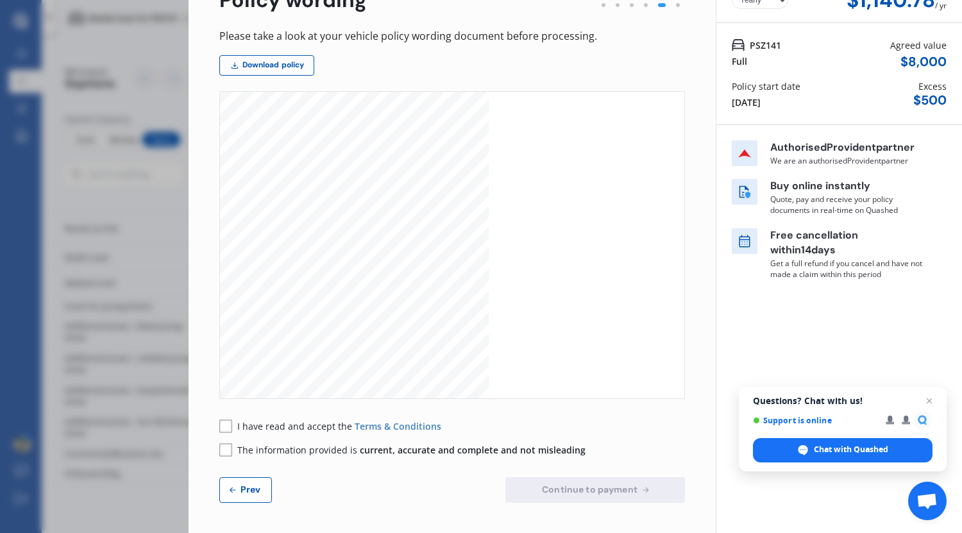
scroll to position [0, 0]
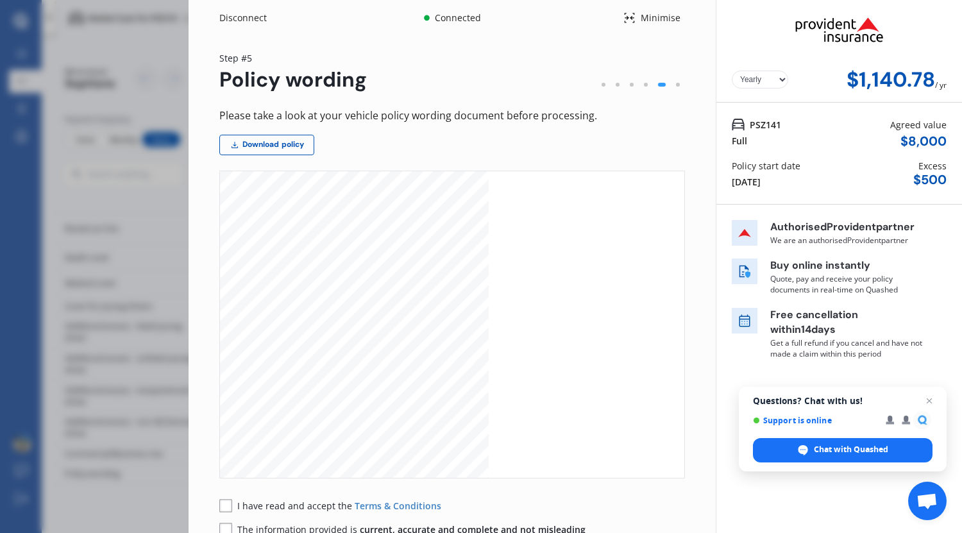
click at [642, 84] on div at bounding box center [646, 85] width 14 height 14
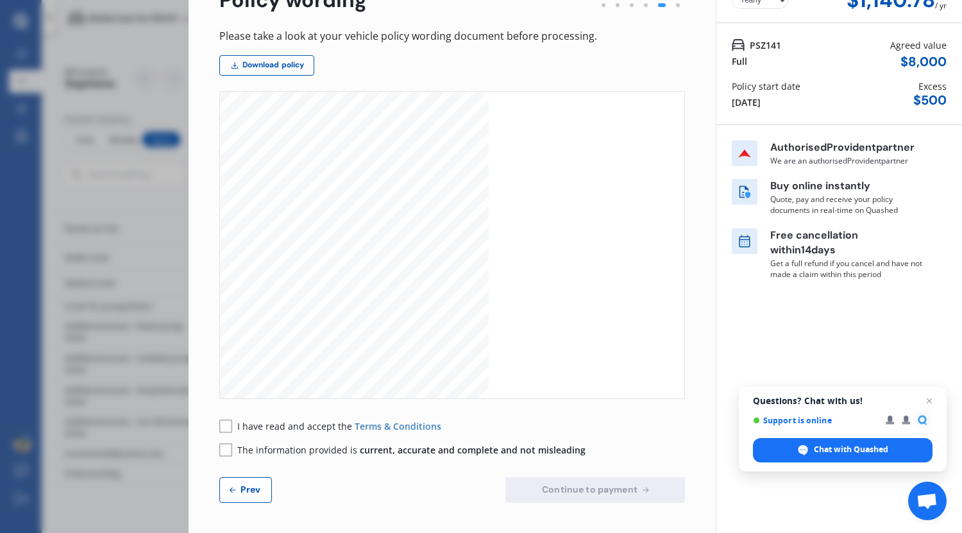
click at [229, 485] on icon at bounding box center [233, 490] width 10 height 10
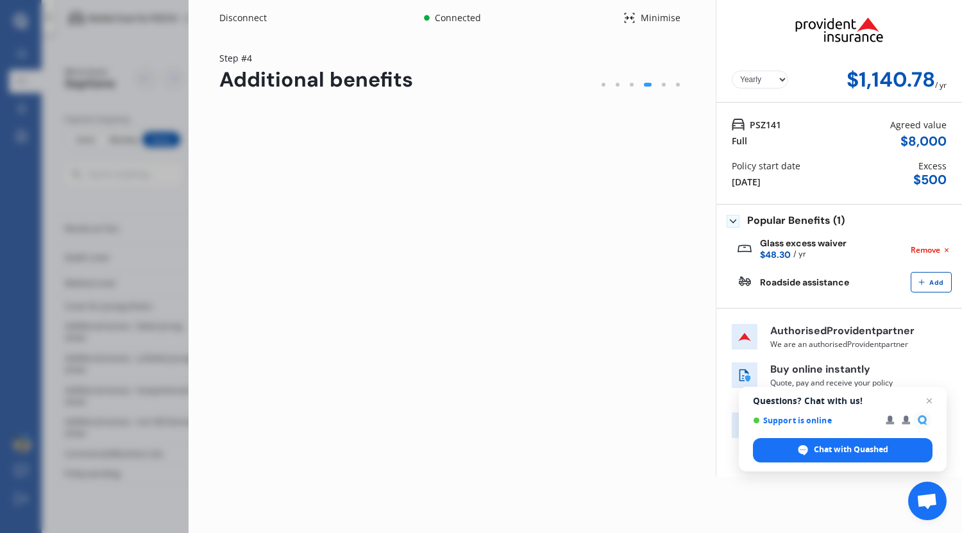
scroll to position [0, 0]
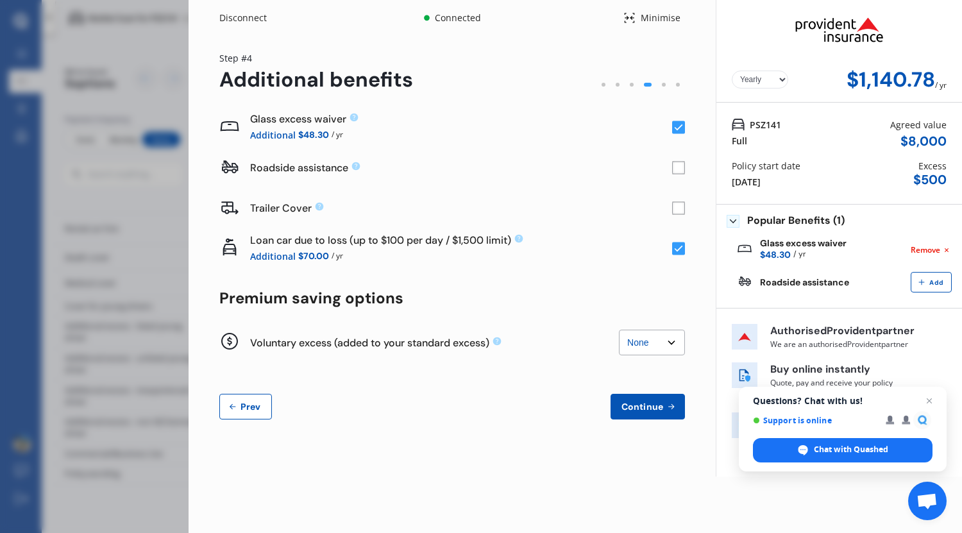
click at [647, 405] on span "Continue" at bounding box center [642, 407] width 47 height 10
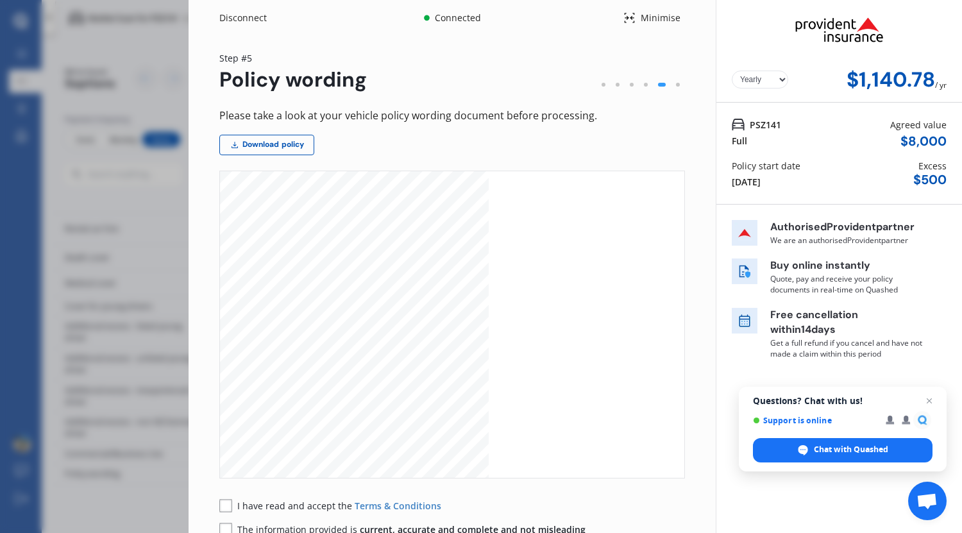
scroll to position [196, 0]
click at [228, 502] on rect at bounding box center [225, 505] width 13 height 13
click at [225, 528] on rect at bounding box center [225, 529] width 13 height 13
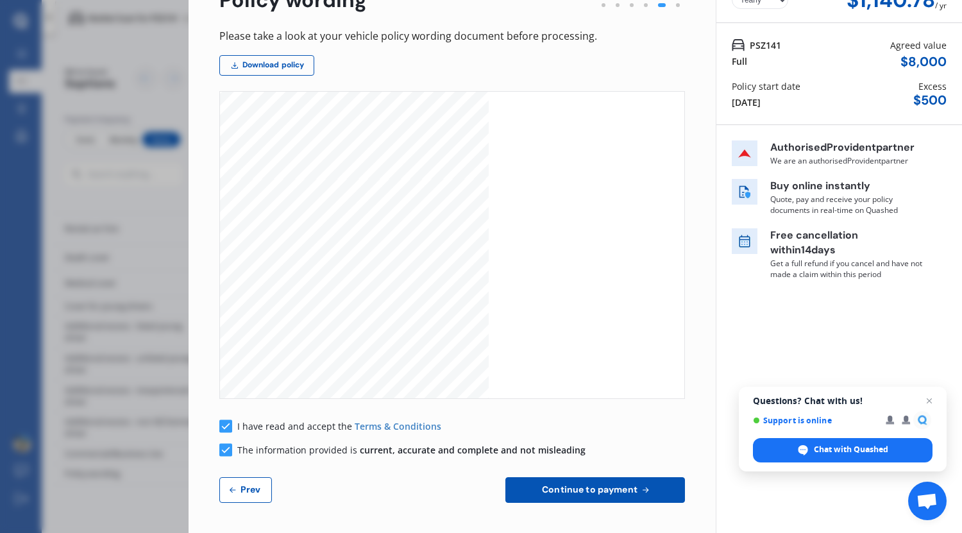
click at [577, 486] on span "Continue to payment" at bounding box center [590, 489] width 101 height 10
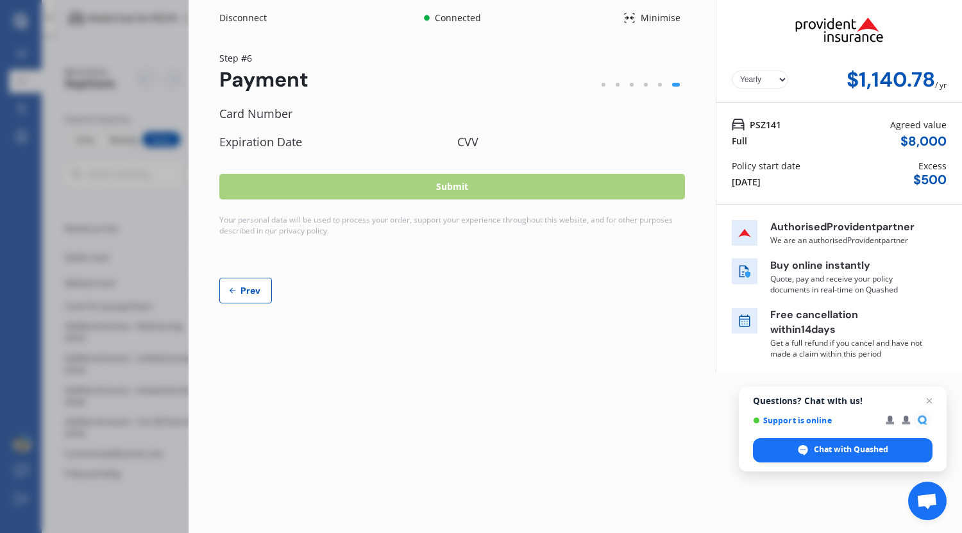
scroll to position [0, 0]
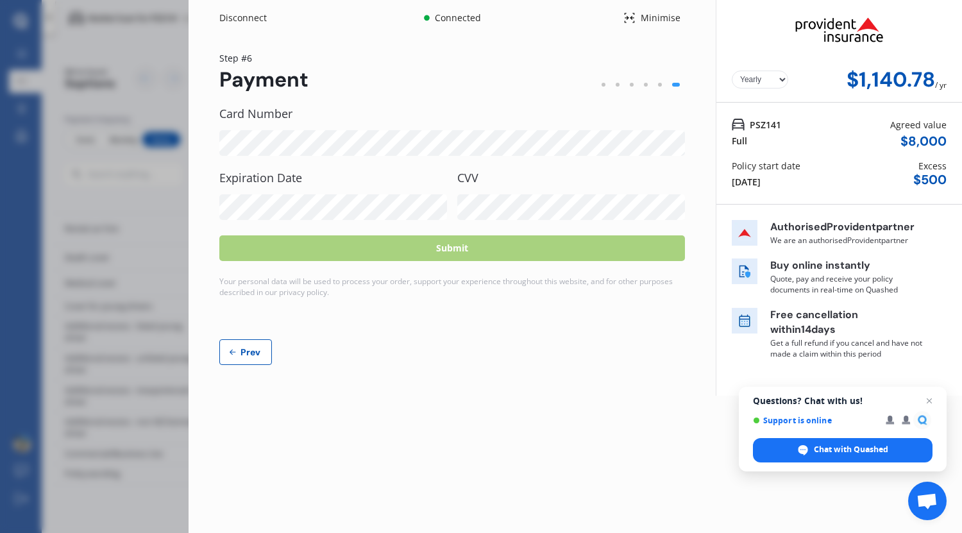
click at [762, 80] on select "Yearly Monthly" at bounding box center [760, 80] width 56 height 18
click at [732, 71] on select "Yearly Monthly" at bounding box center [760, 80] width 56 height 18
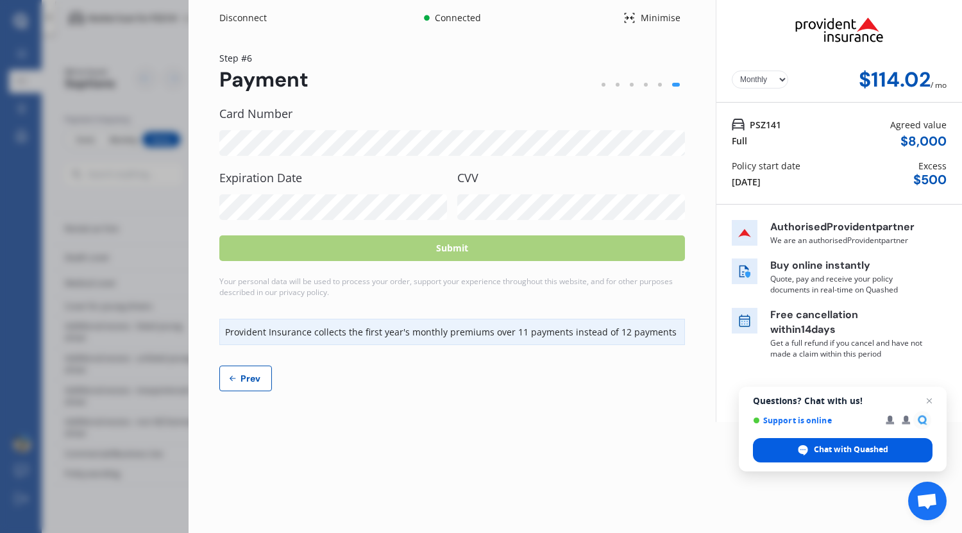
click at [835, 447] on span "Chat with Quashed" at bounding box center [851, 450] width 74 height 12
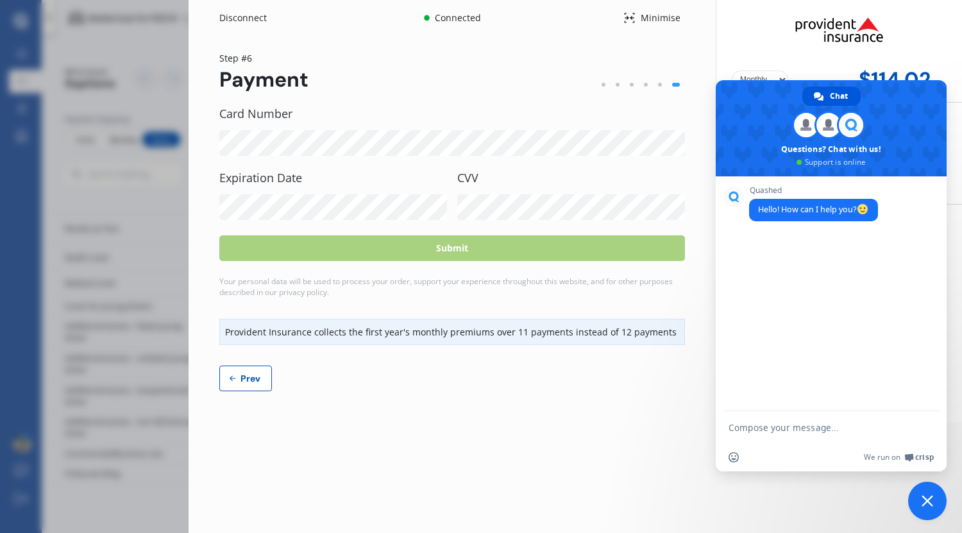
click at [925, 507] on span "Close chat" at bounding box center [927, 501] width 38 height 38
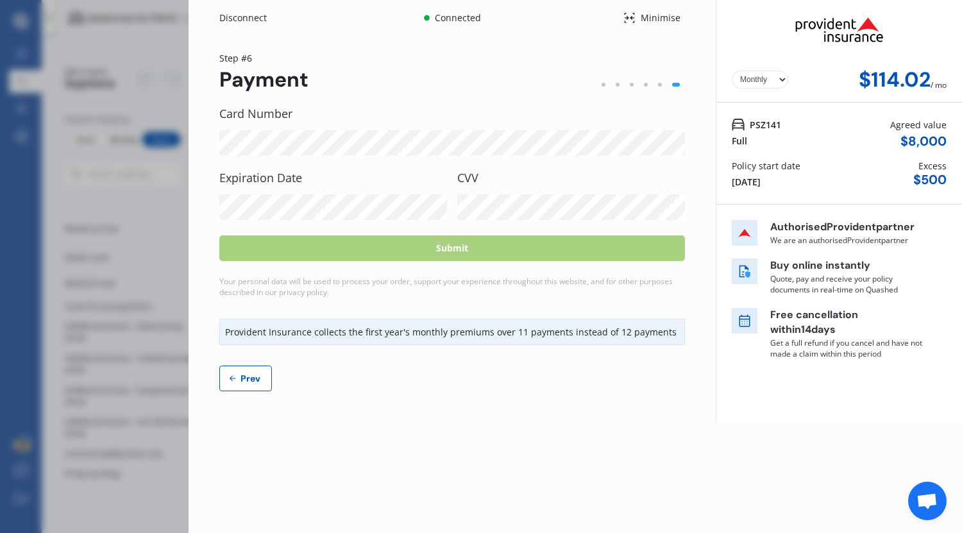
click at [768, 79] on select "Yearly Monthly" at bounding box center [760, 80] width 56 height 18
select select "Yearly"
click at [732, 71] on select "Yearly Monthly" at bounding box center [760, 80] width 56 height 18
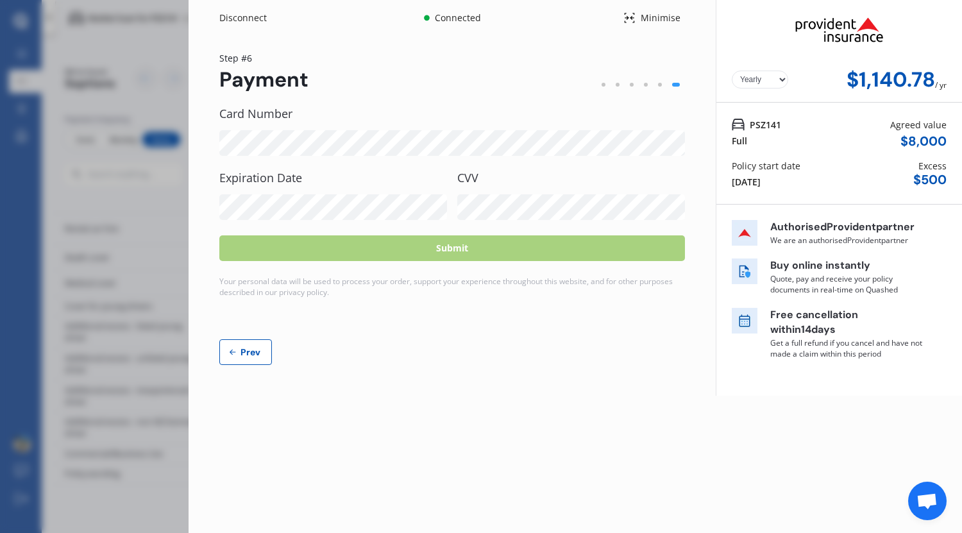
click at [928, 486] on span "Open chat" at bounding box center [927, 501] width 38 height 38
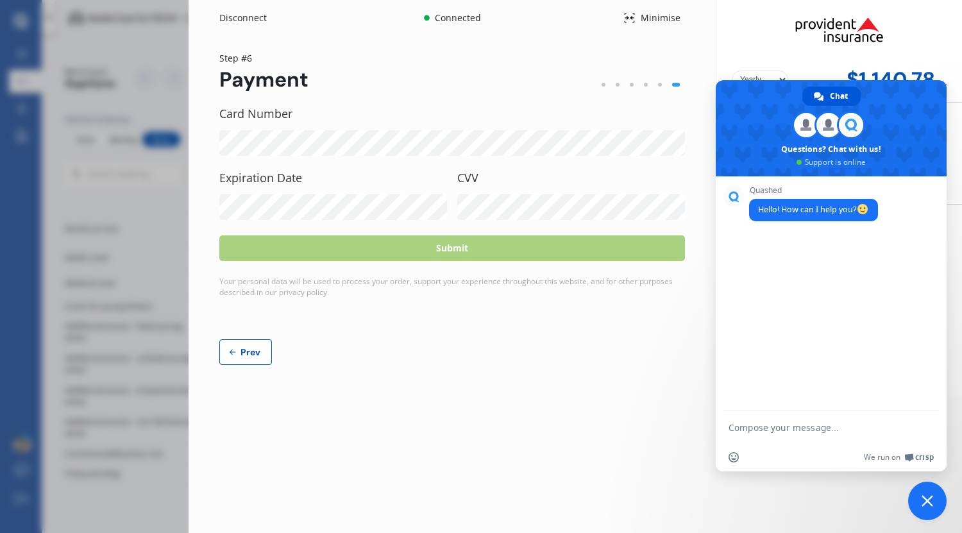
click at [644, 387] on div "Yearly Monthly $1,140.78 / yr Step # 6 Payment Card Number Expiration Date CVV …" at bounding box center [452, 216] width 527 height 360
click at [923, 499] on span "Close chat" at bounding box center [928, 501] width 12 height 12
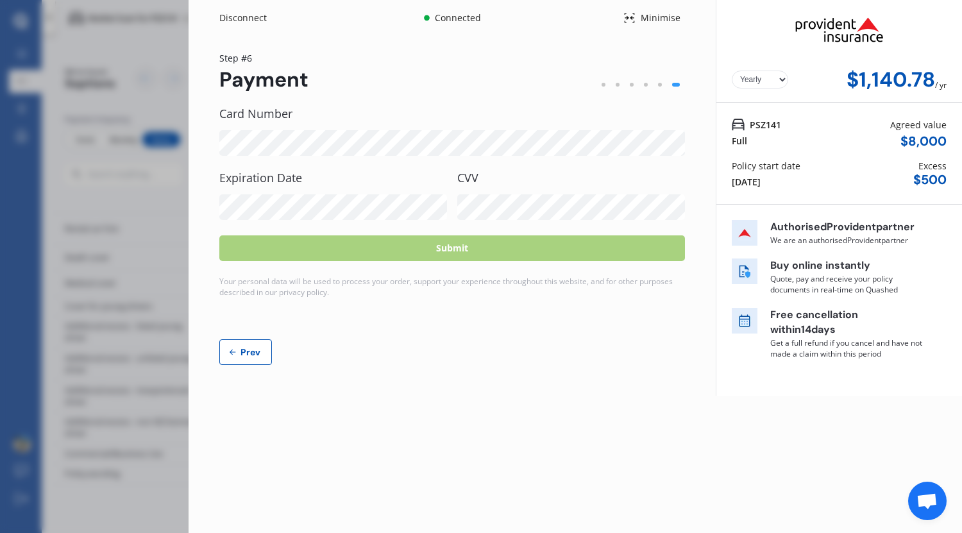
click at [937, 500] on span "Open chat" at bounding box center [927, 502] width 21 height 18
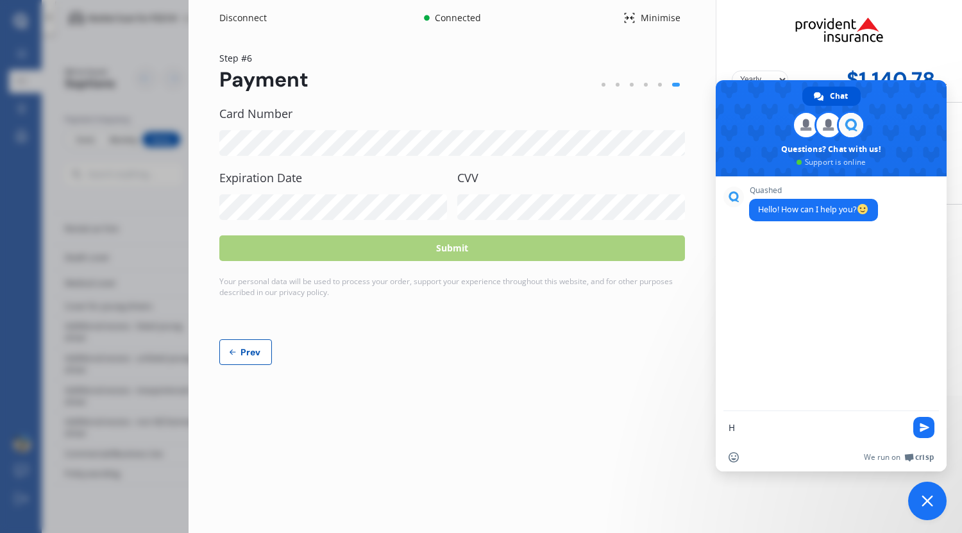
type textarea "HI"
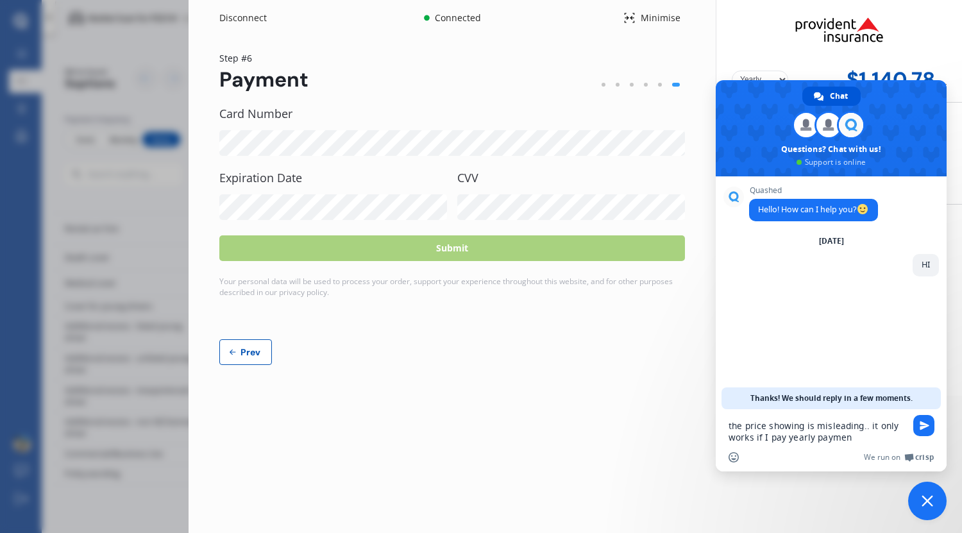
type textarea "the price showing is misleading.. it only works if I pay yearly payment"
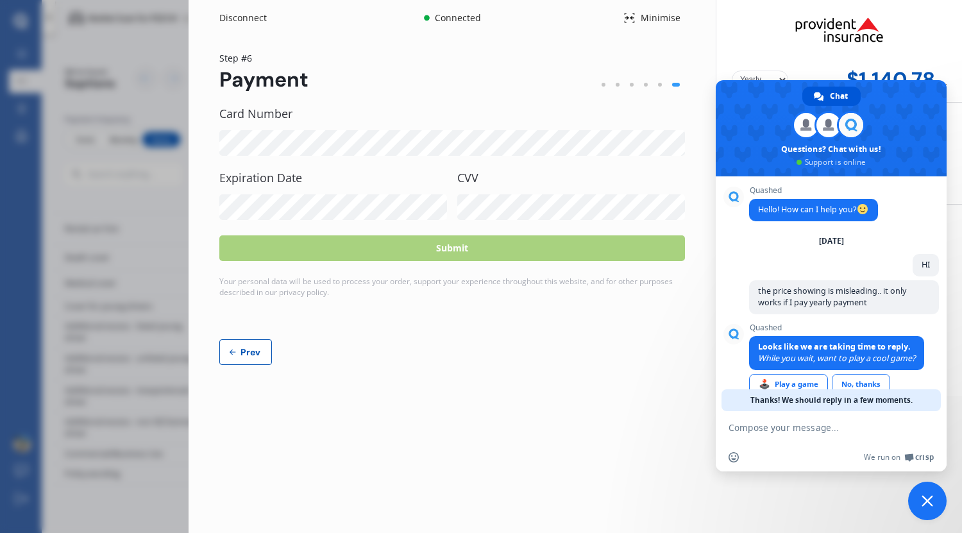
scroll to position [25, 0]
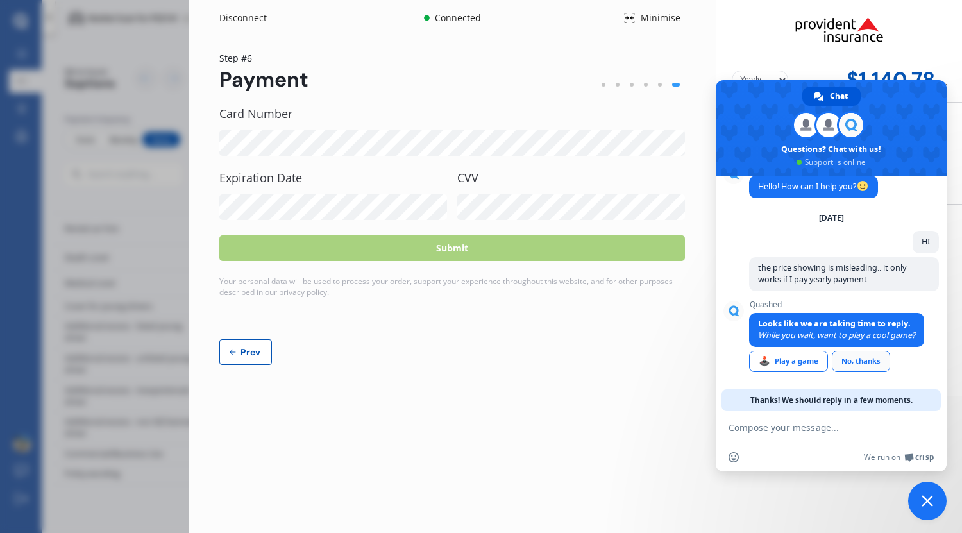
click at [871, 357] on div "No, thanks" at bounding box center [861, 361] width 58 height 21
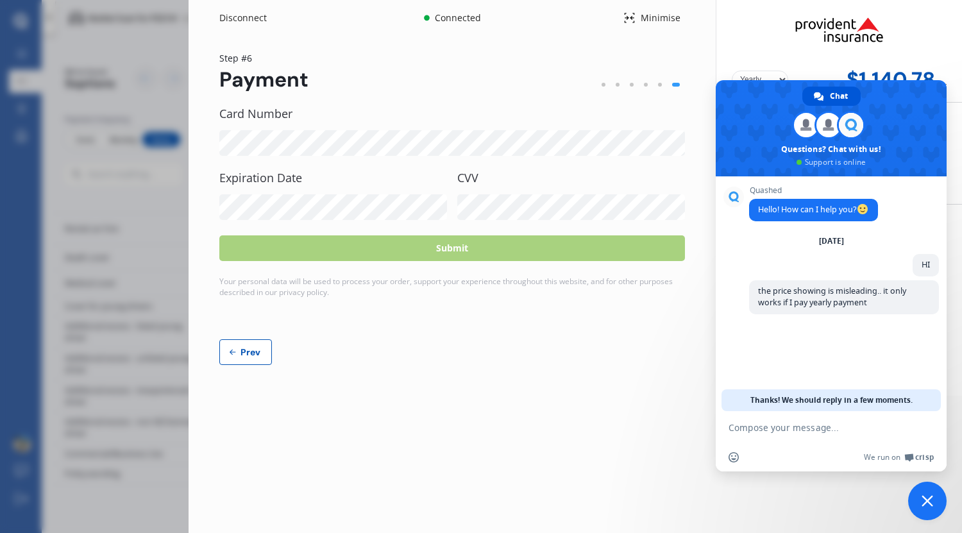
scroll to position [0, 0]
click at [924, 513] on span "Close chat" at bounding box center [927, 501] width 38 height 38
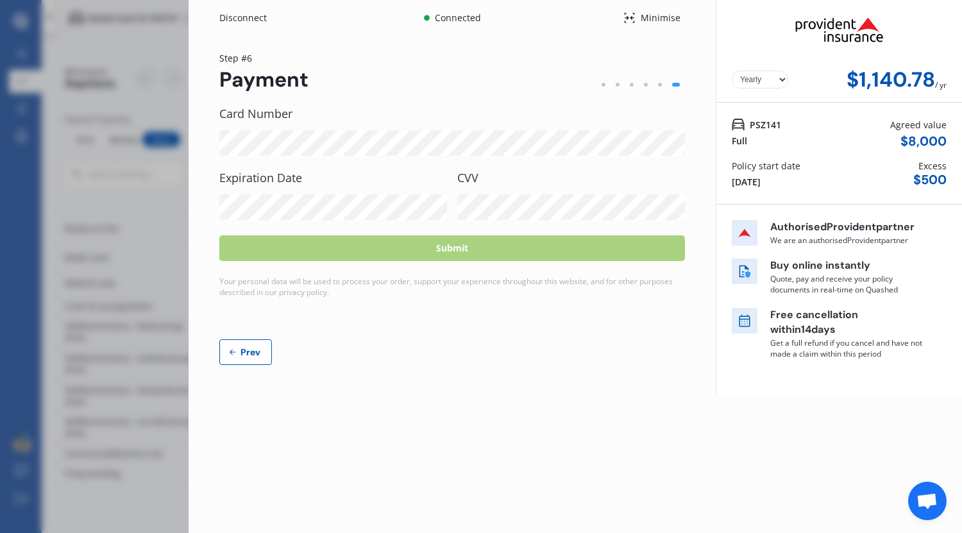
click at [743, 271] on img at bounding box center [745, 272] width 26 height 26
click at [165, 49] on div "Disconnect Connected Minimise Yearly Monthly $1,140.78 / yr Step # 6 Payment Ca…" at bounding box center [481, 266] width 962 height 533
